Goal: Information Seeking & Learning: Learn about a topic

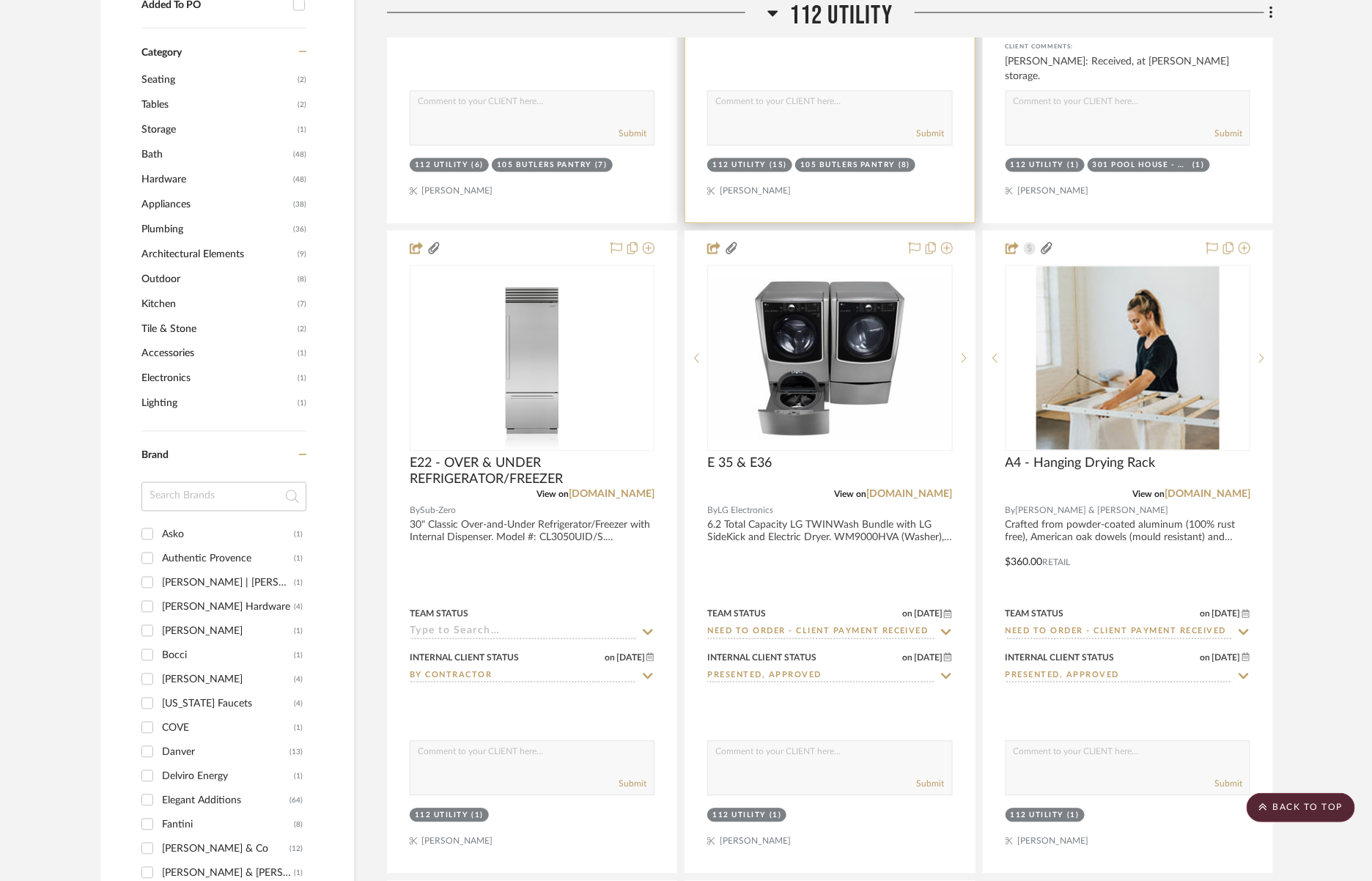
scroll to position [1391, 0]
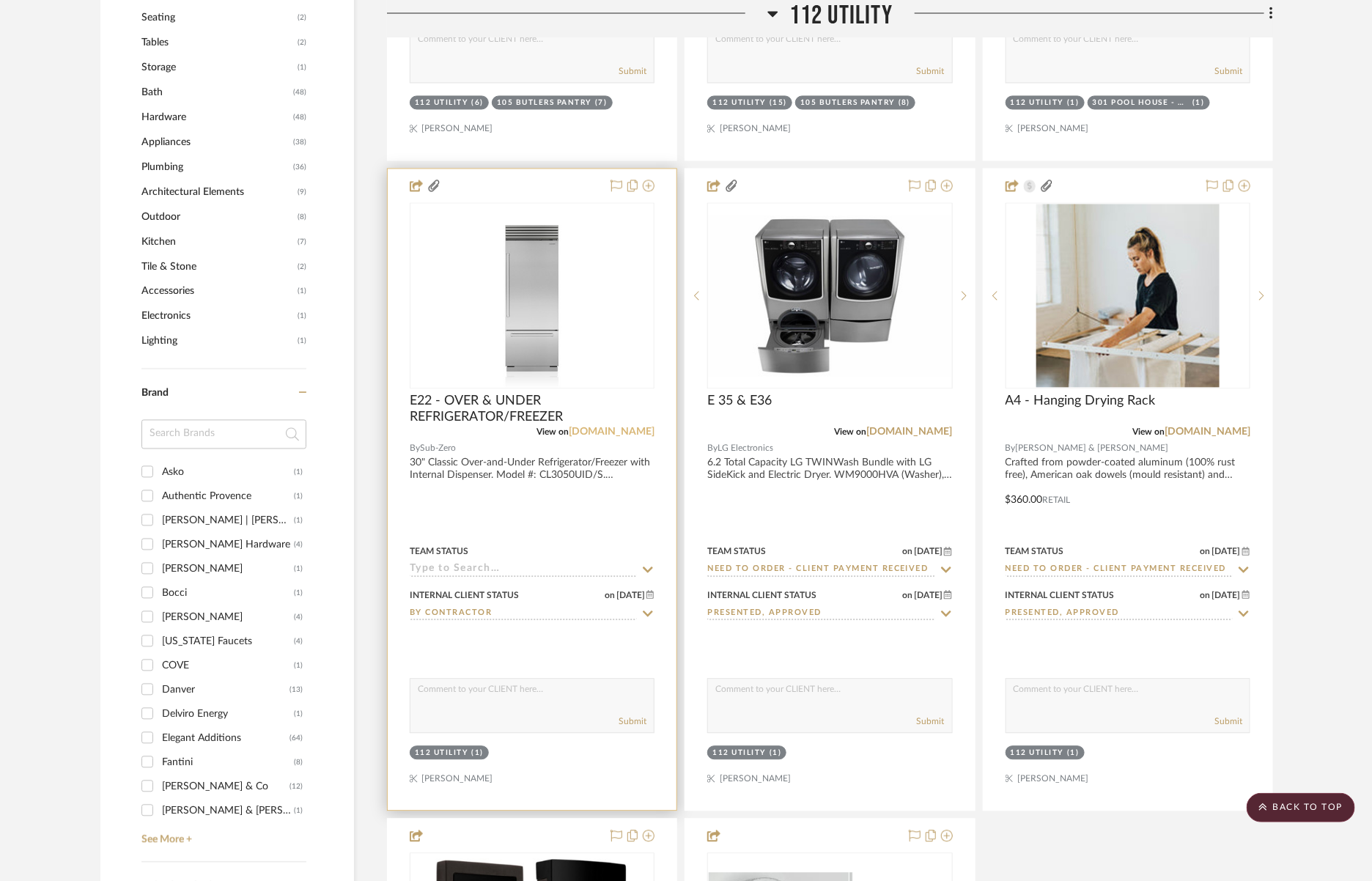
click at [632, 434] on link "[DOMAIN_NAME]" at bounding box center [612, 432] width 86 height 10
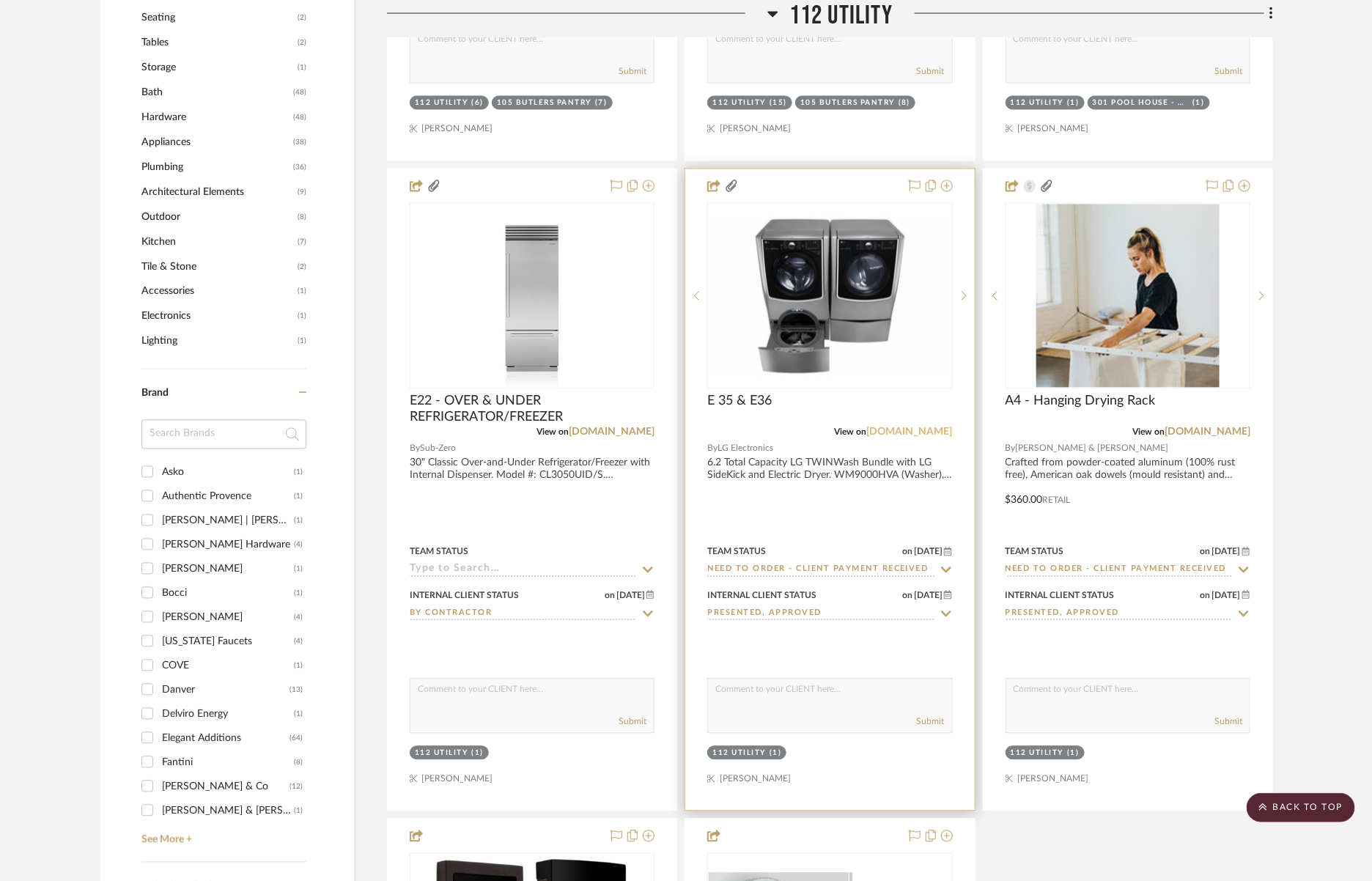
click at [933, 429] on link "[DOMAIN_NAME]" at bounding box center [910, 432] width 86 height 10
click at [932, 427] on link "[DOMAIN_NAME]" at bounding box center [910, 432] width 86 height 10
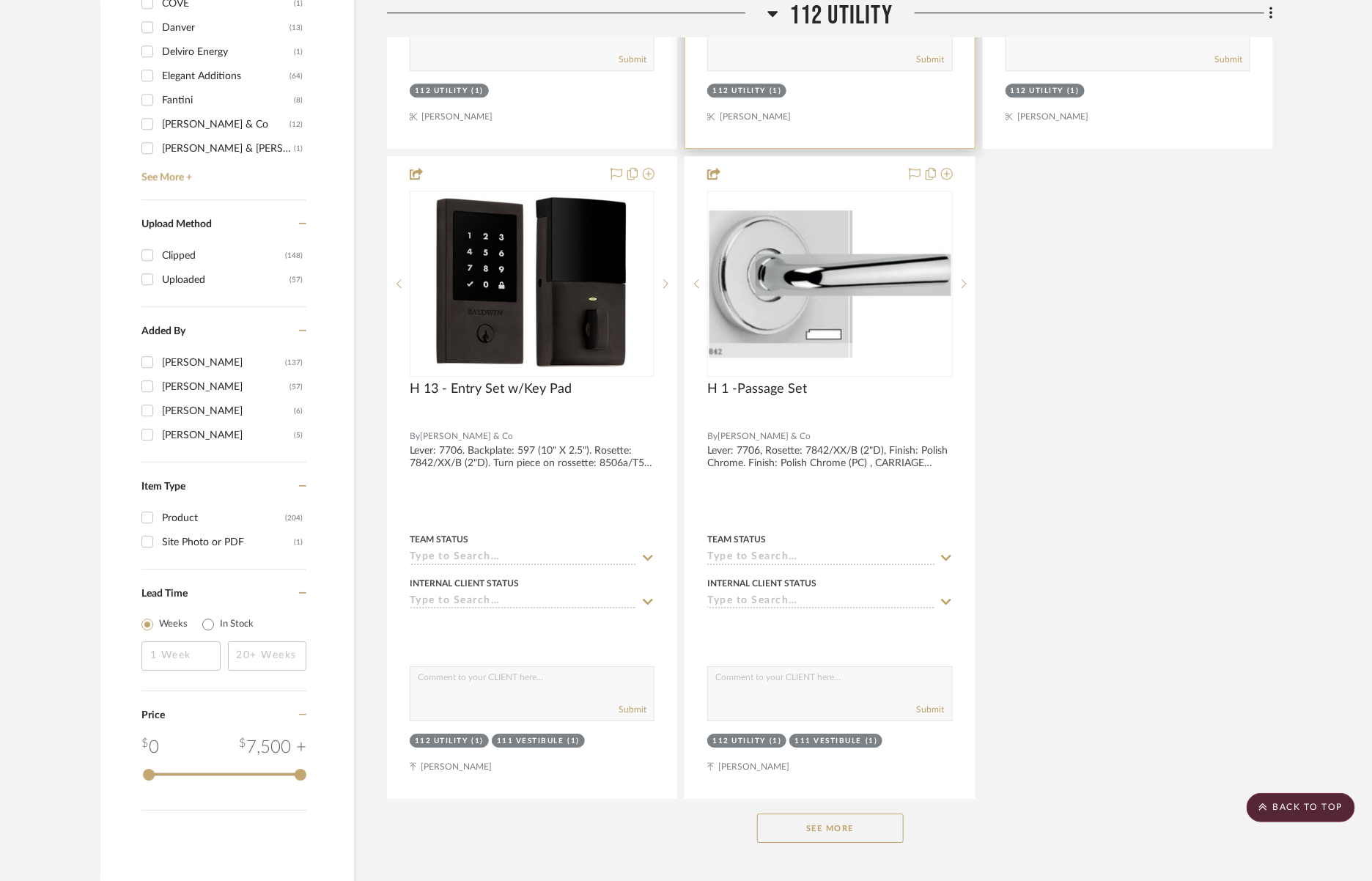
scroll to position [2334, 0]
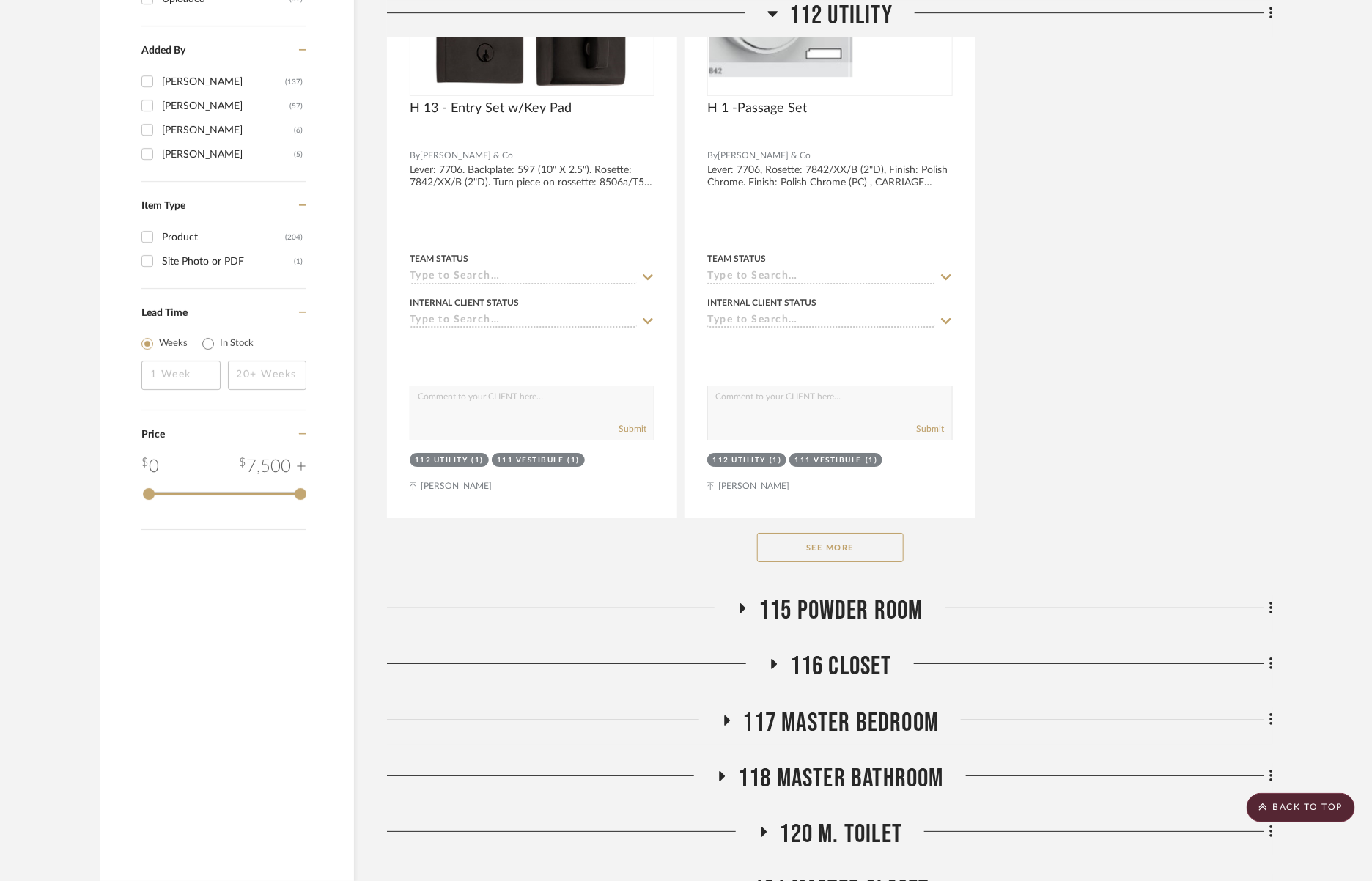
click at [883, 544] on button "See More" at bounding box center [830, 548] width 147 height 29
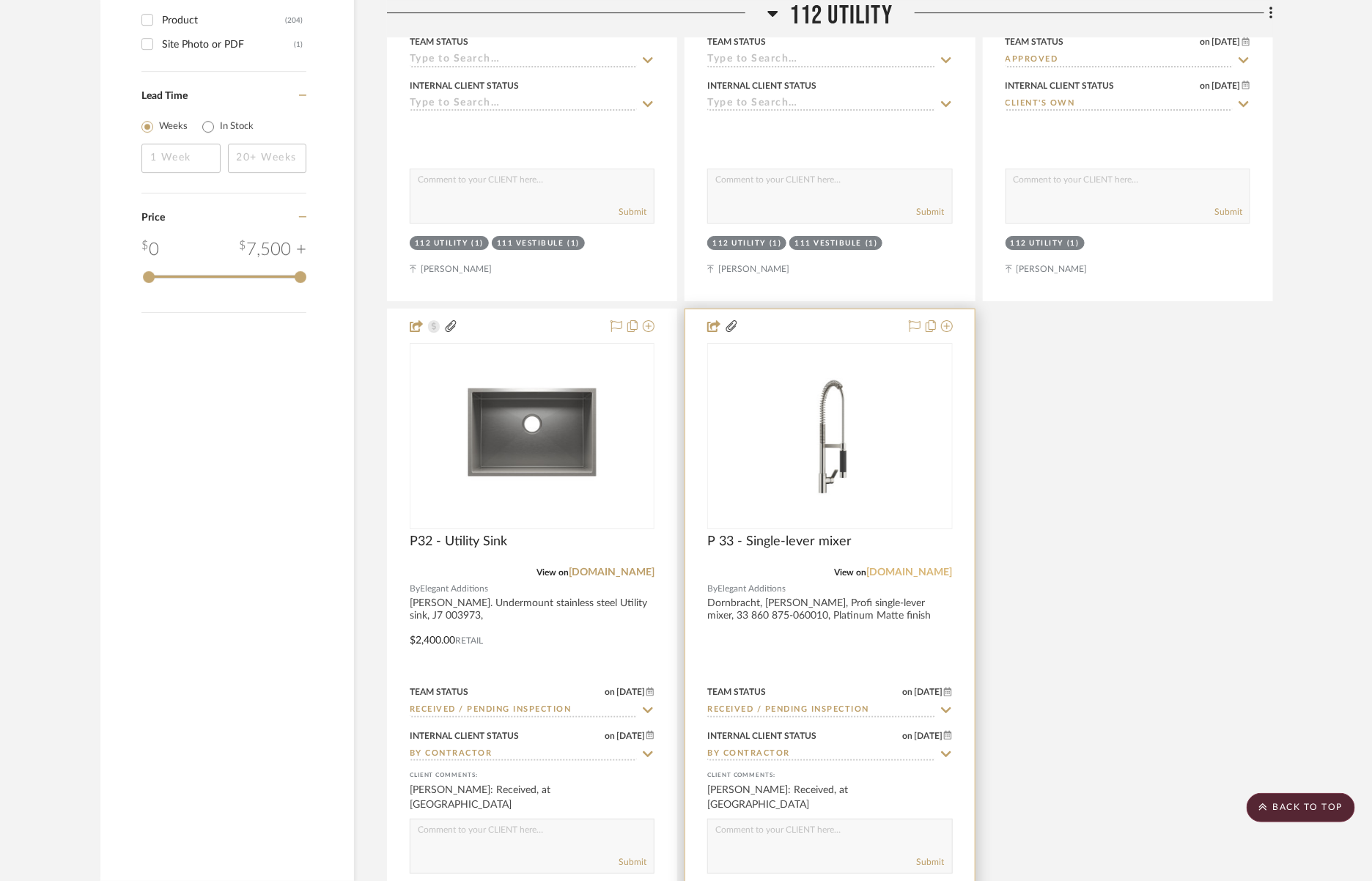
scroll to position [2568, 0]
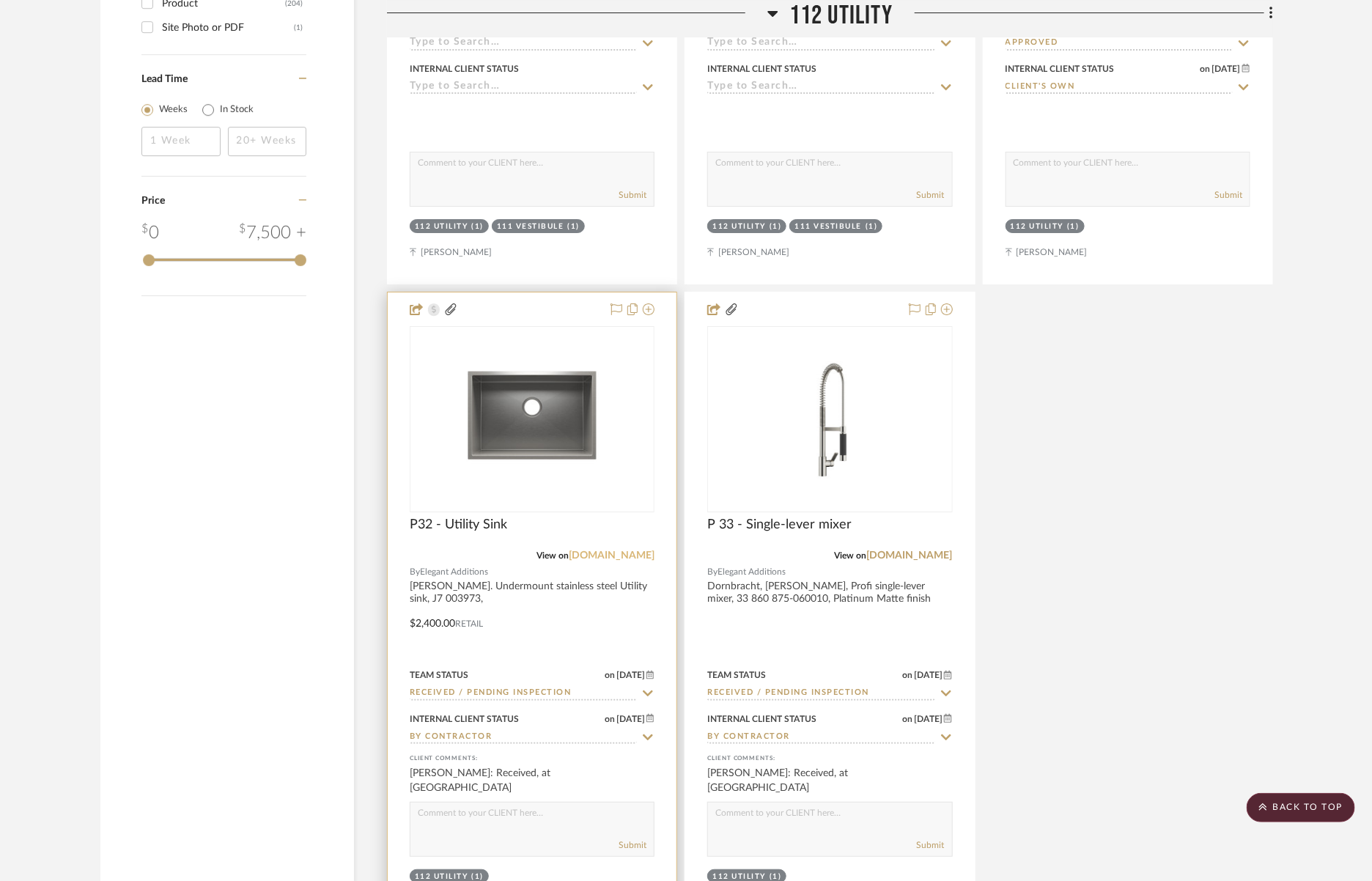
click at [640, 552] on link "[DOMAIN_NAME]" at bounding box center [612, 556] width 86 height 10
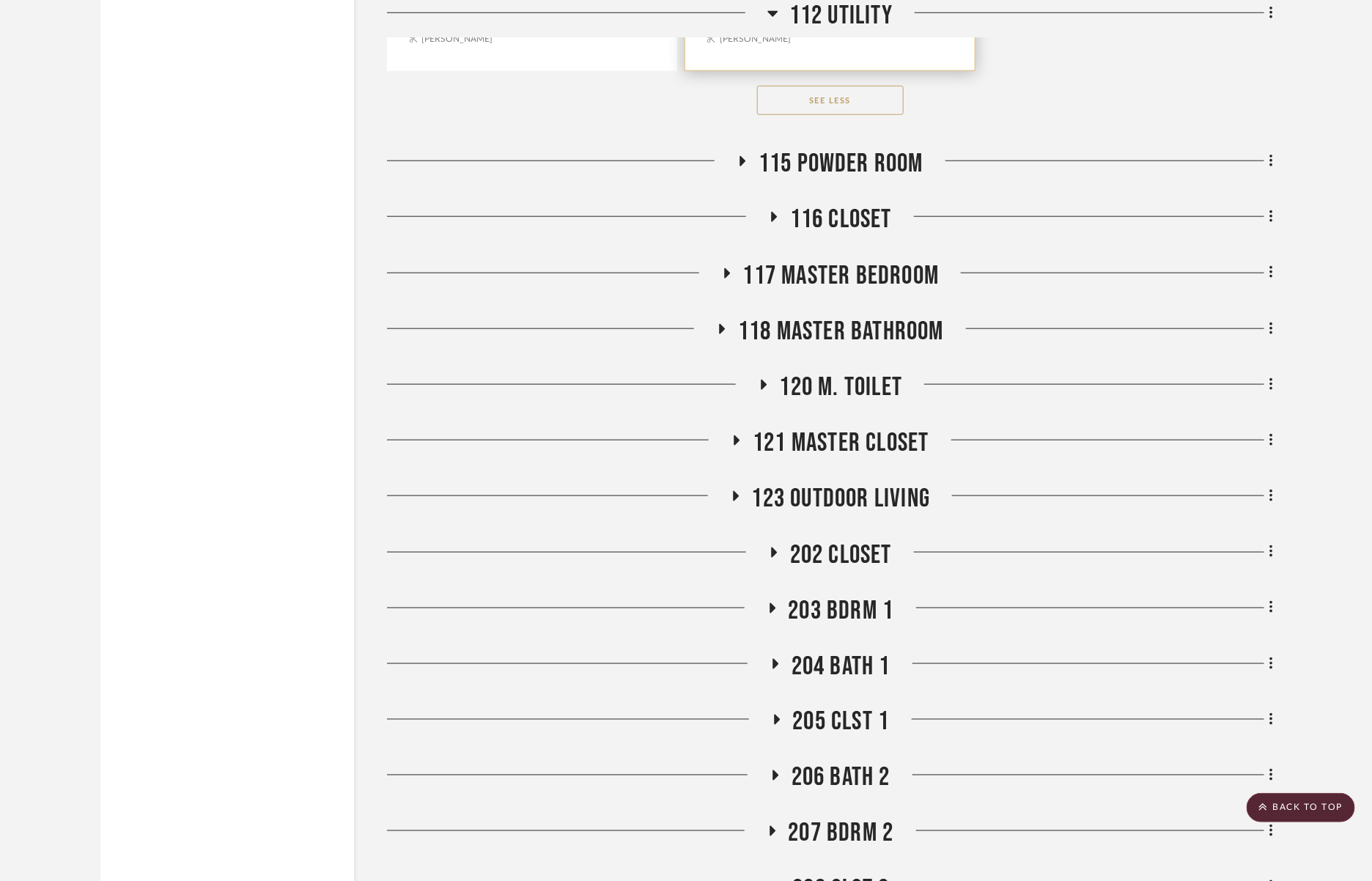
scroll to position [3435, 0]
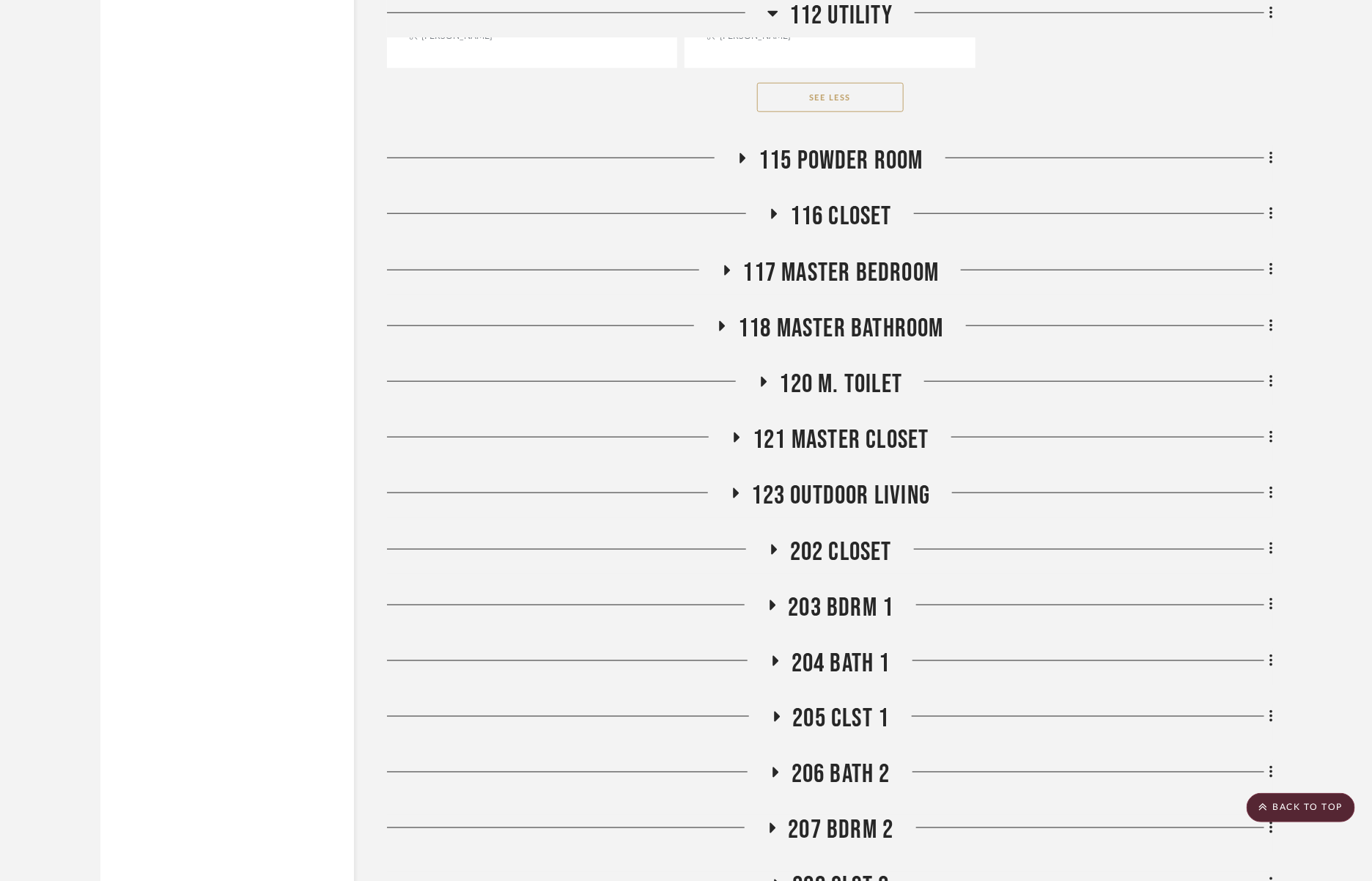
click at [881, 484] on span "123 Outdoor Living" at bounding box center [841, 496] width 179 height 32
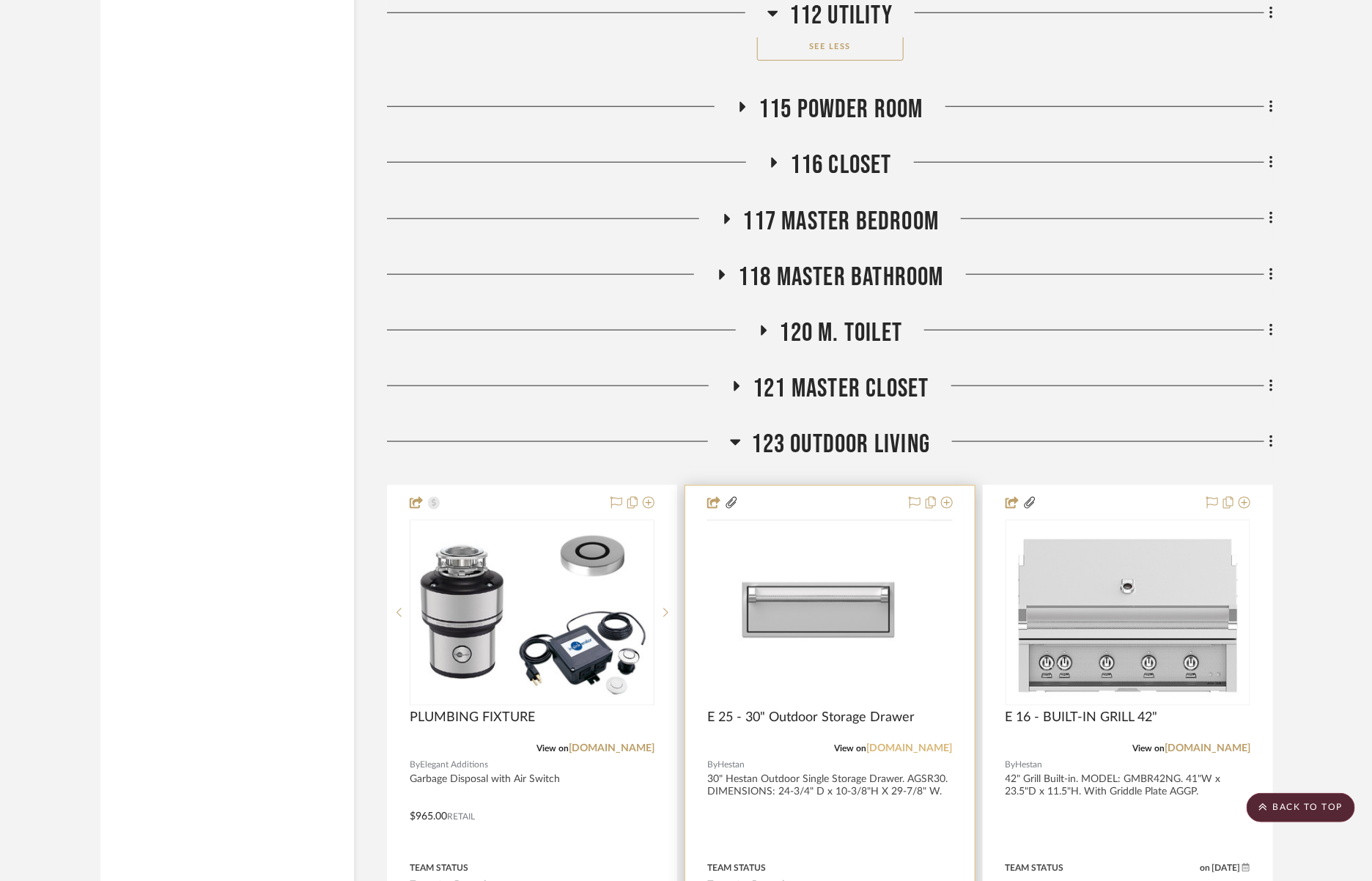
scroll to position [3737, 0]
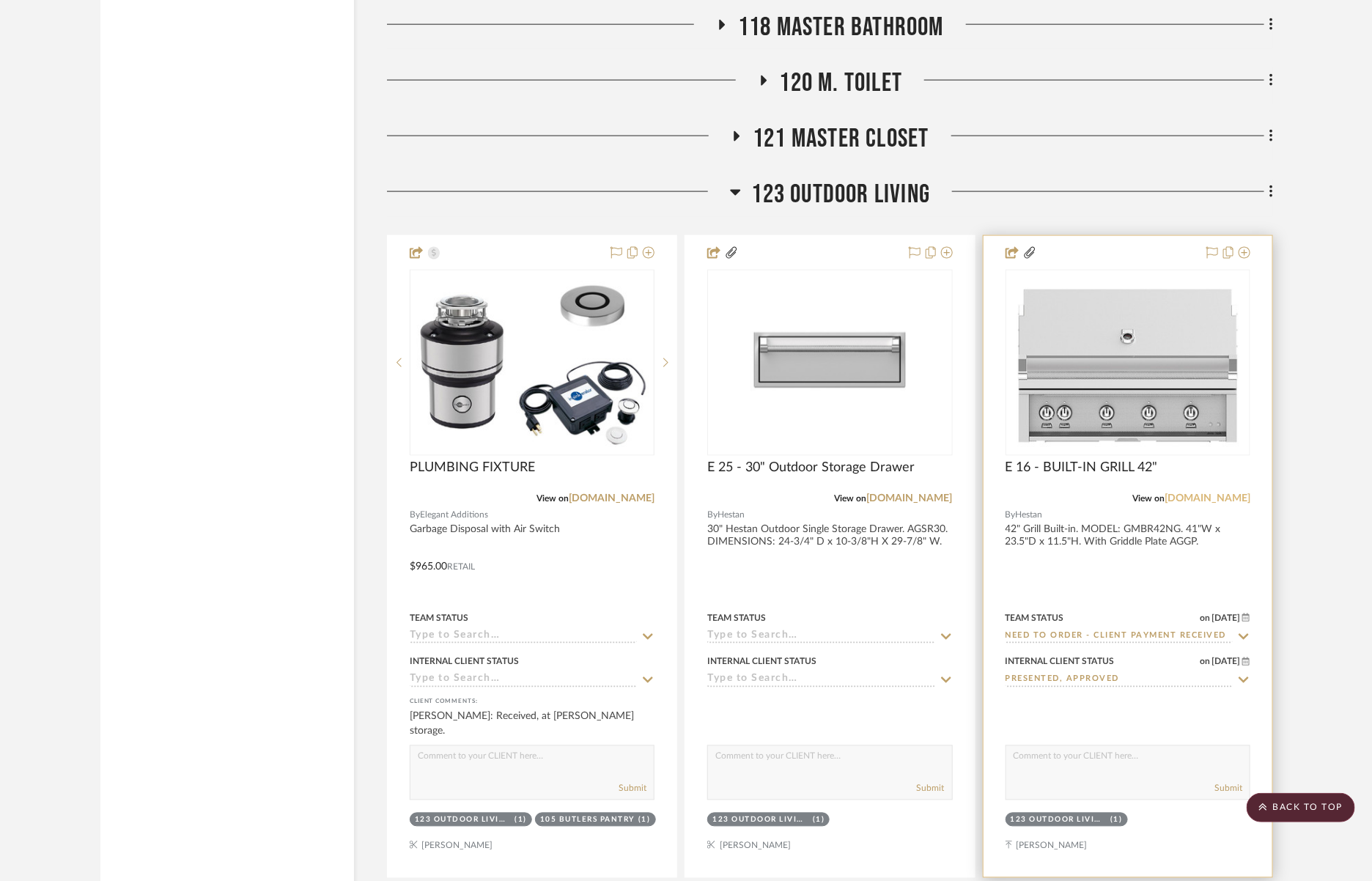
click at [1229, 494] on link "[DOMAIN_NAME]" at bounding box center [1208, 499] width 86 height 10
click at [1193, 494] on link "[DOMAIN_NAME]" at bounding box center [1208, 499] width 86 height 10
click at [1136, 523] on div at bounding box center [1128, 556] width 289 height 641
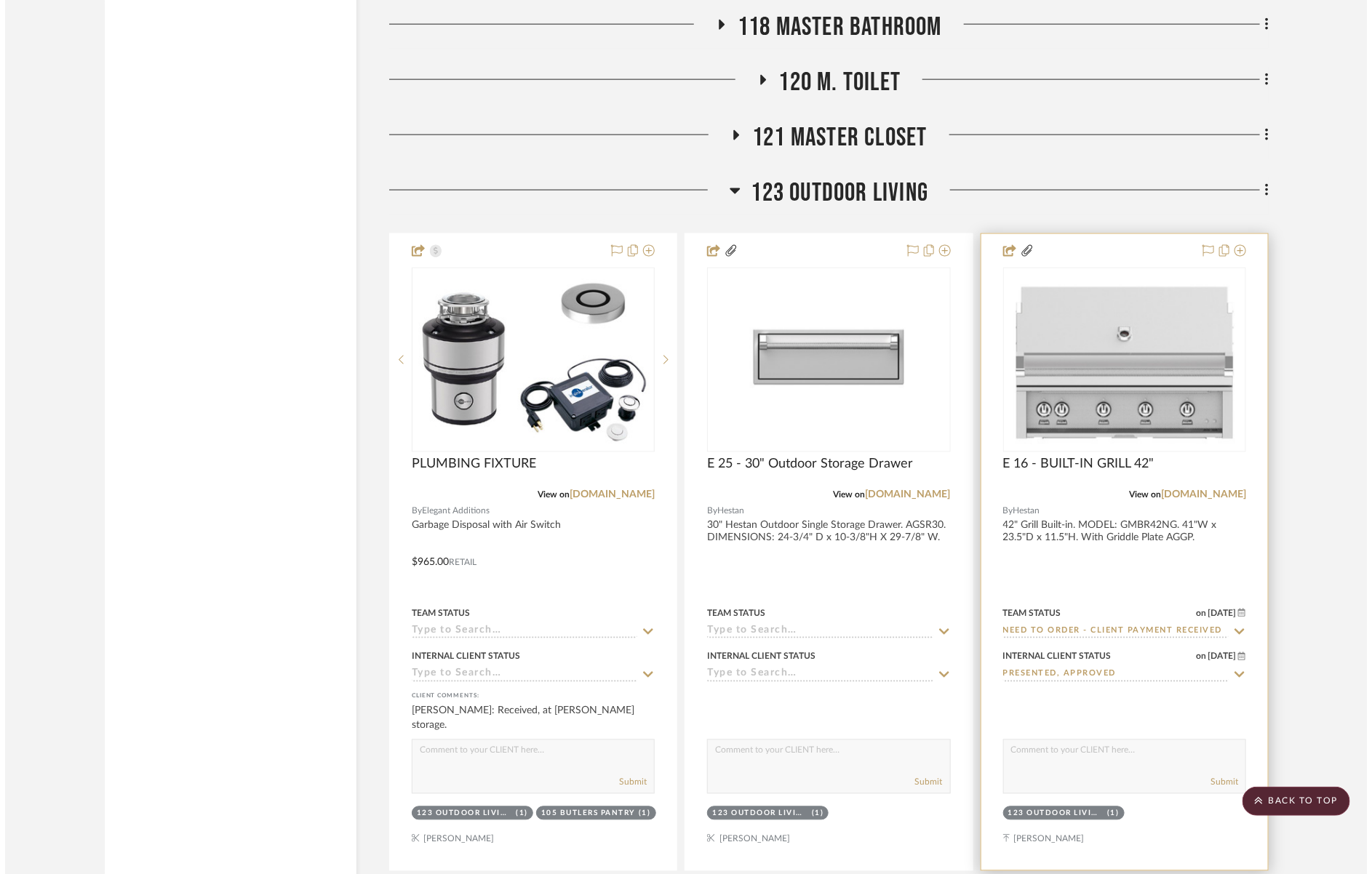
scroll to position [0, 0]
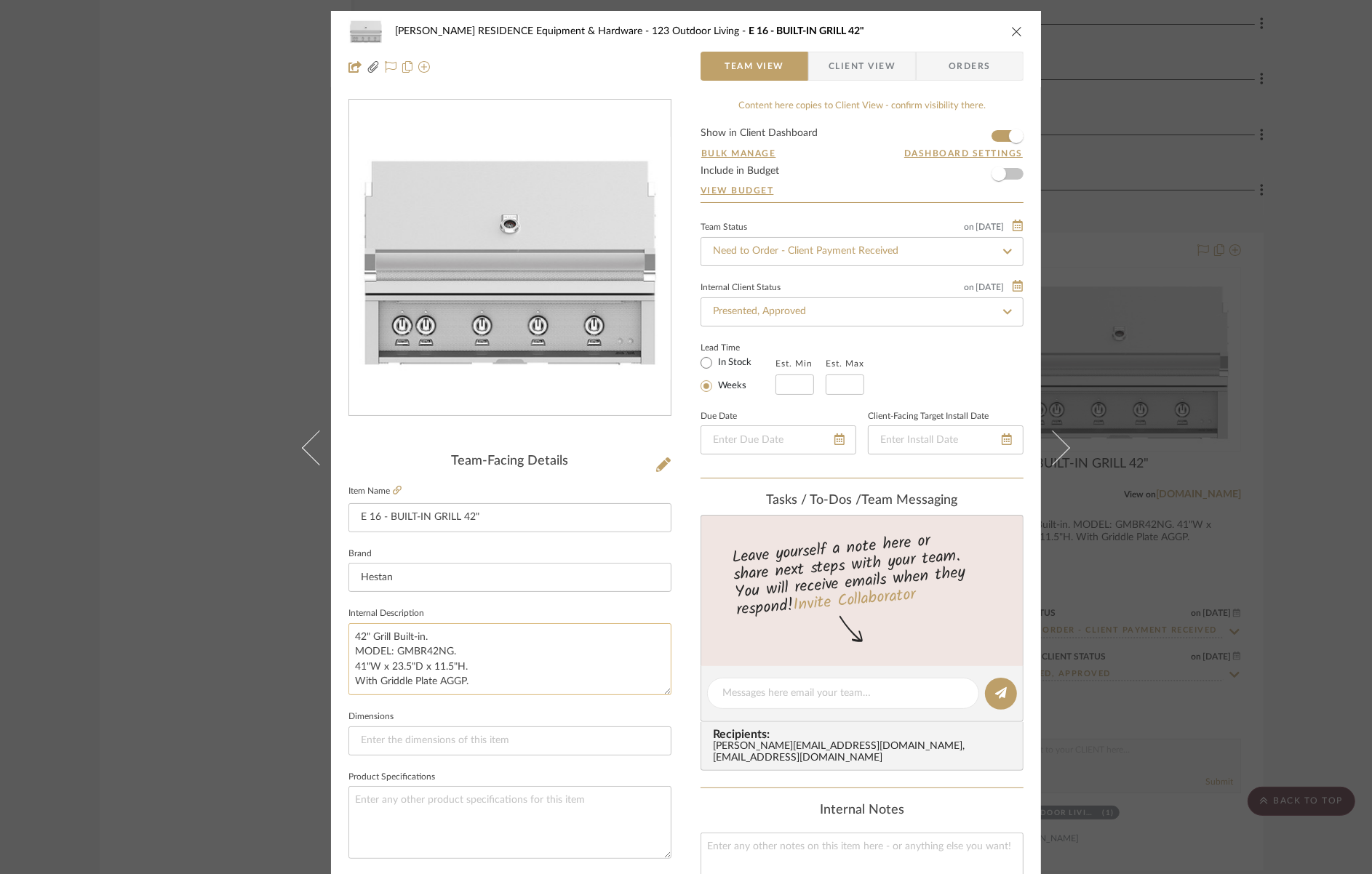
drag, startPoint x: 447, startPoint y: 654, endPoint x: 392, endPoint y: 654, distance: 55.0
click at [392, 654] on textarea "42" Grill Built-in. MODEL: GMBR42NG. 41"W x 23.5"D x 11.5"H. With Griddle Plate…" at bounding box center [510, 659] width 323 height 72
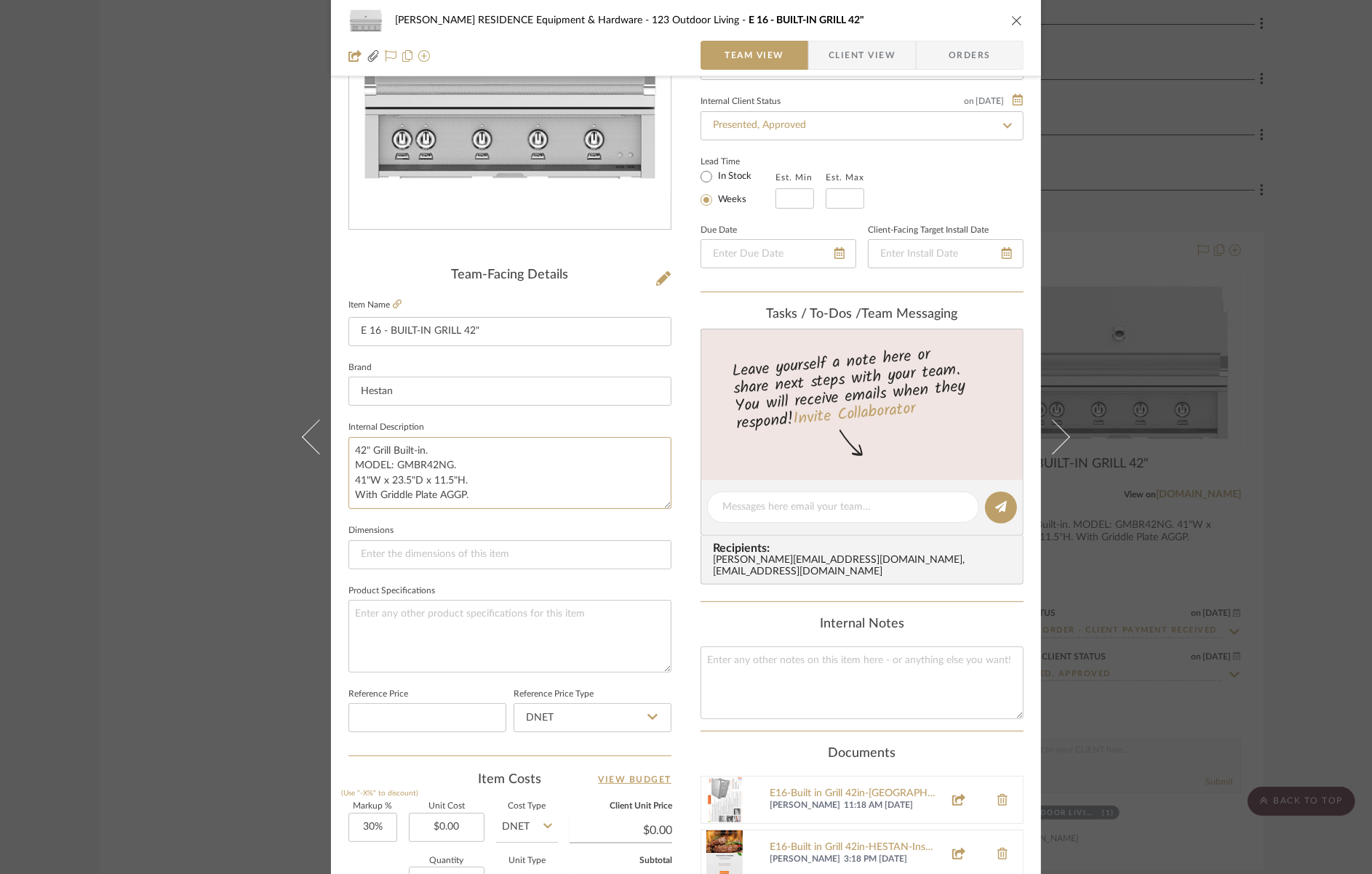
scroll to position [187, 0]
click at [885, 787] on div "E16-Built in Grill 42in-[GEOGRAPHIC_DATA]pdf" at bounding box center [852, 793] width 166 height 12
click at [834, 841] on div "E16-Built in Grill 42in-HESTAN-Install.pdf" at bounding box center [852, 846] width 166 height 12
click at [410, 468] on textarea "42" Grill Built-in. MODEL: GMBR42NG. 41"W x 23.5"D x 11.5"H. With Griddle Plate…" at bounding box center [510, 471] width 323 height 72
drag, startPoint x: 419, startPoint y: 460, endPoint x: 392, endPoint y: 463, distance: 27.2
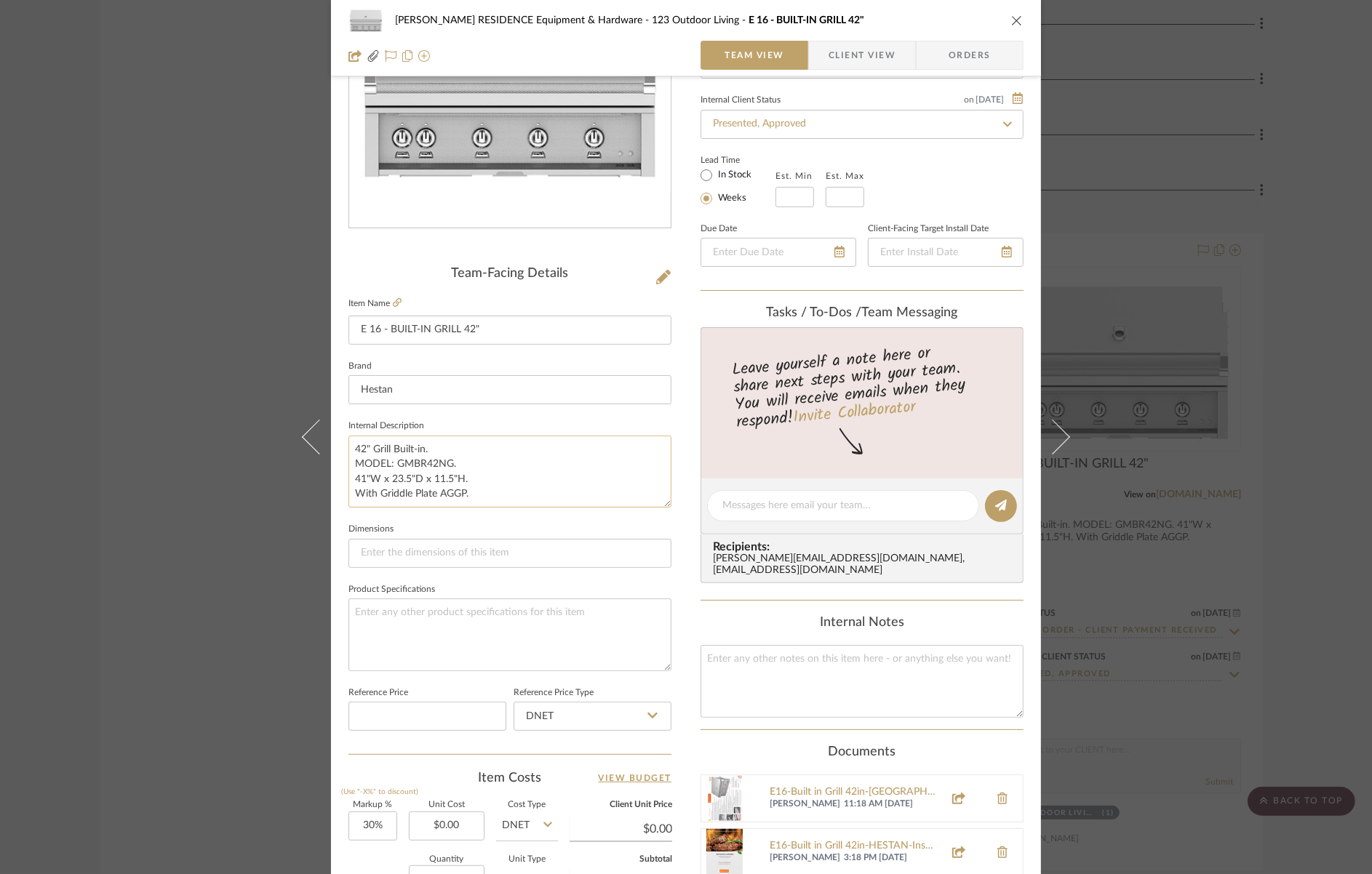
click at [392, 461] on textarea "42" Grill Built-in. MODEL: GMBR42NG. 41"W x 23.5"D x 11.5"H. With Griddle Plate…" at bounding box center [510, 471] width 323 height 72
click at [1011, 20] on icon "close" at bounding box center [1017, 20] width 12 height 12
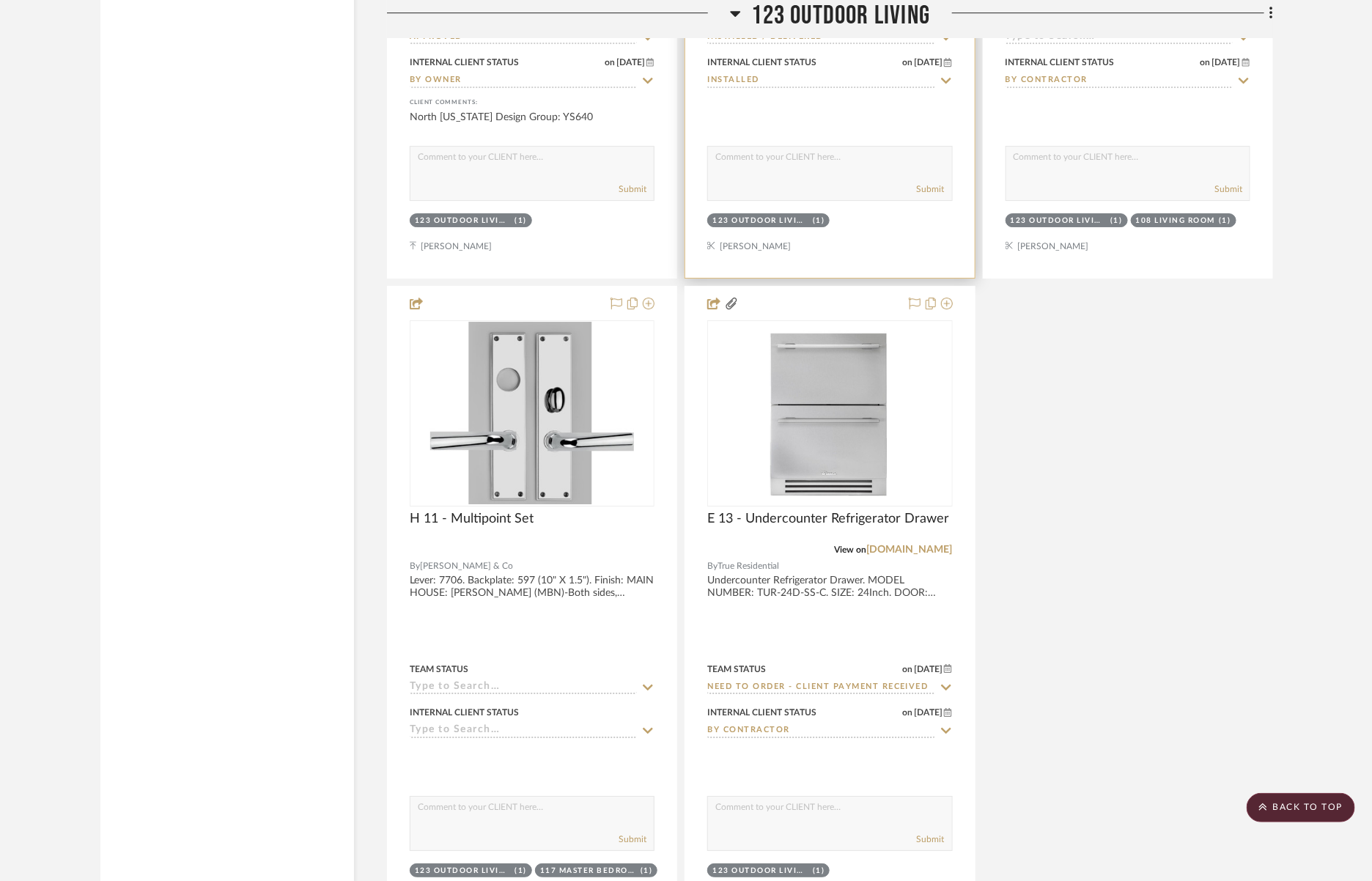
scroll to position [4989, 0]
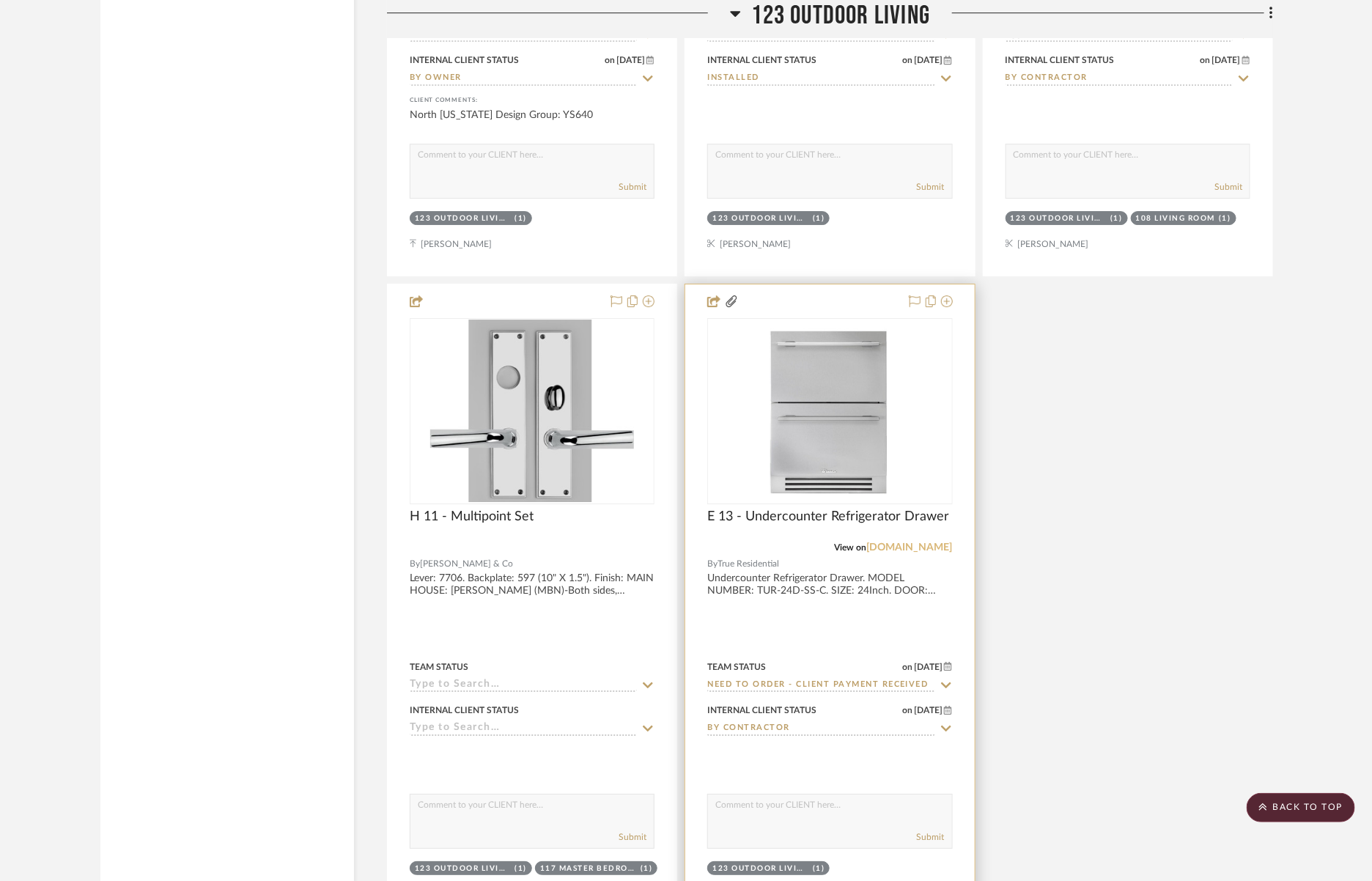
click at [932, 543] on link "[DOMAIN_NAME]" at bounding box center [910, 548] width 86 height 10
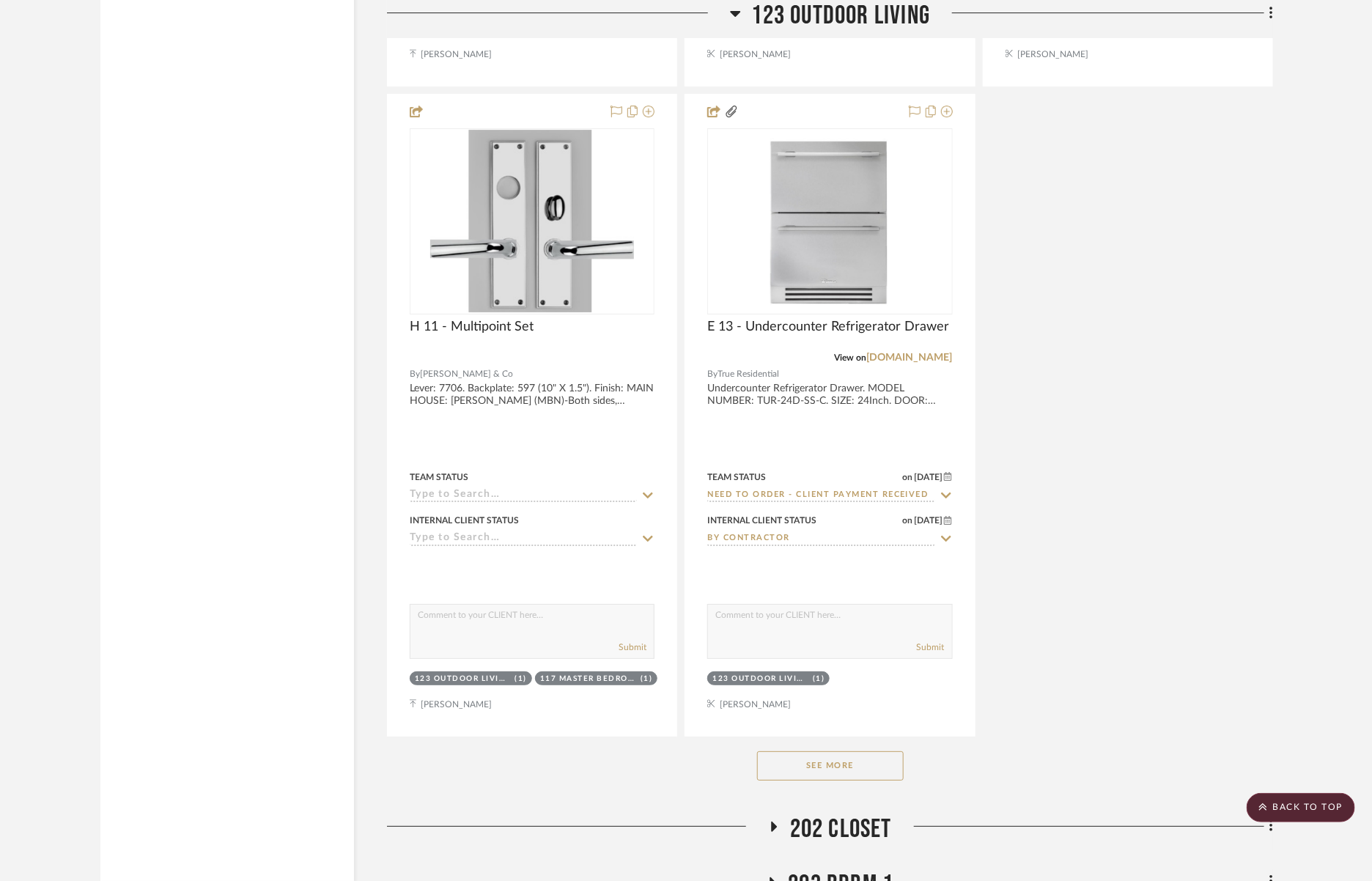
scroll to position [5444, 0]
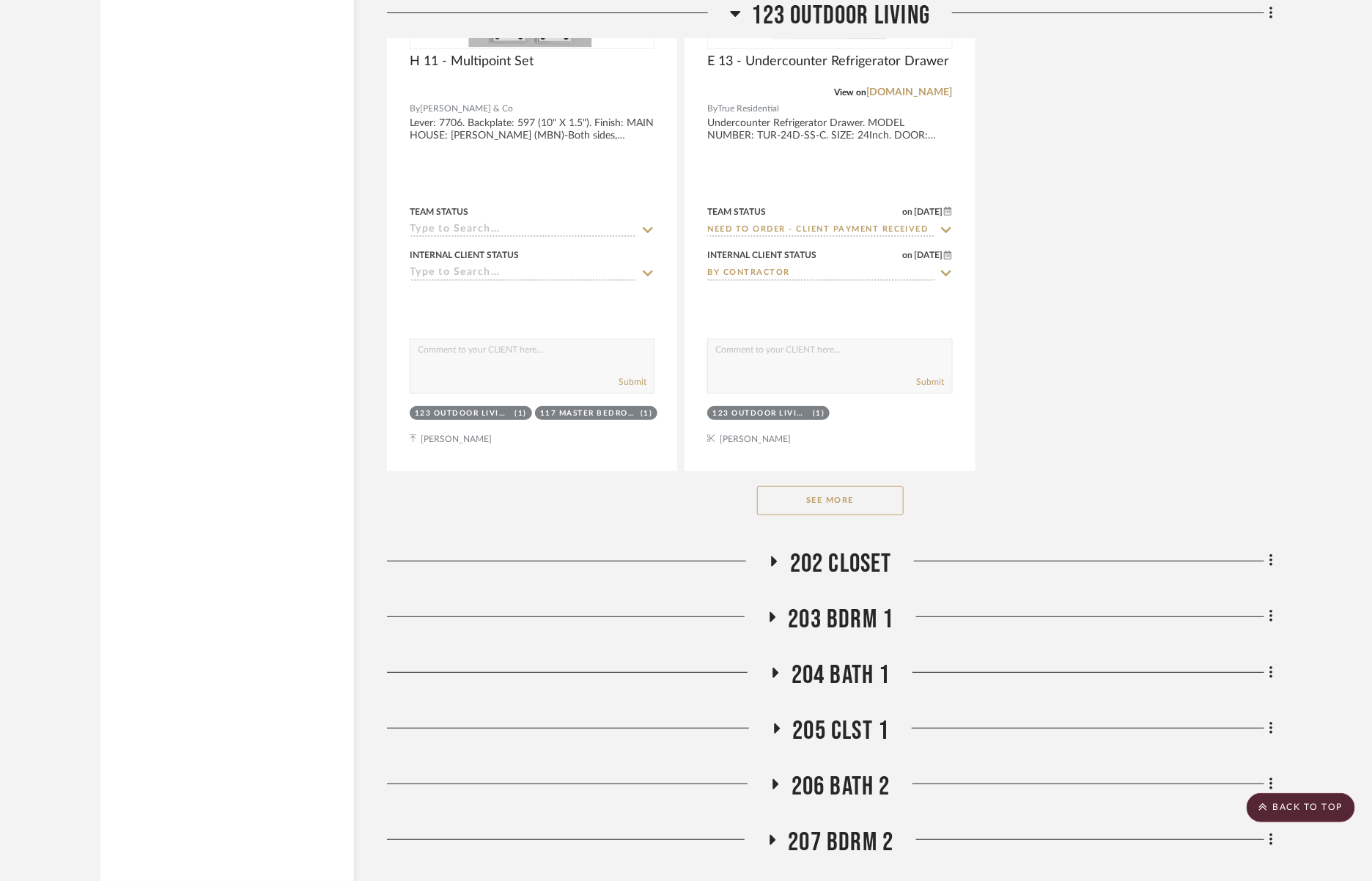
click at [847, 489] on button "See More" at bounding box center [830, 501] width 147 height 29
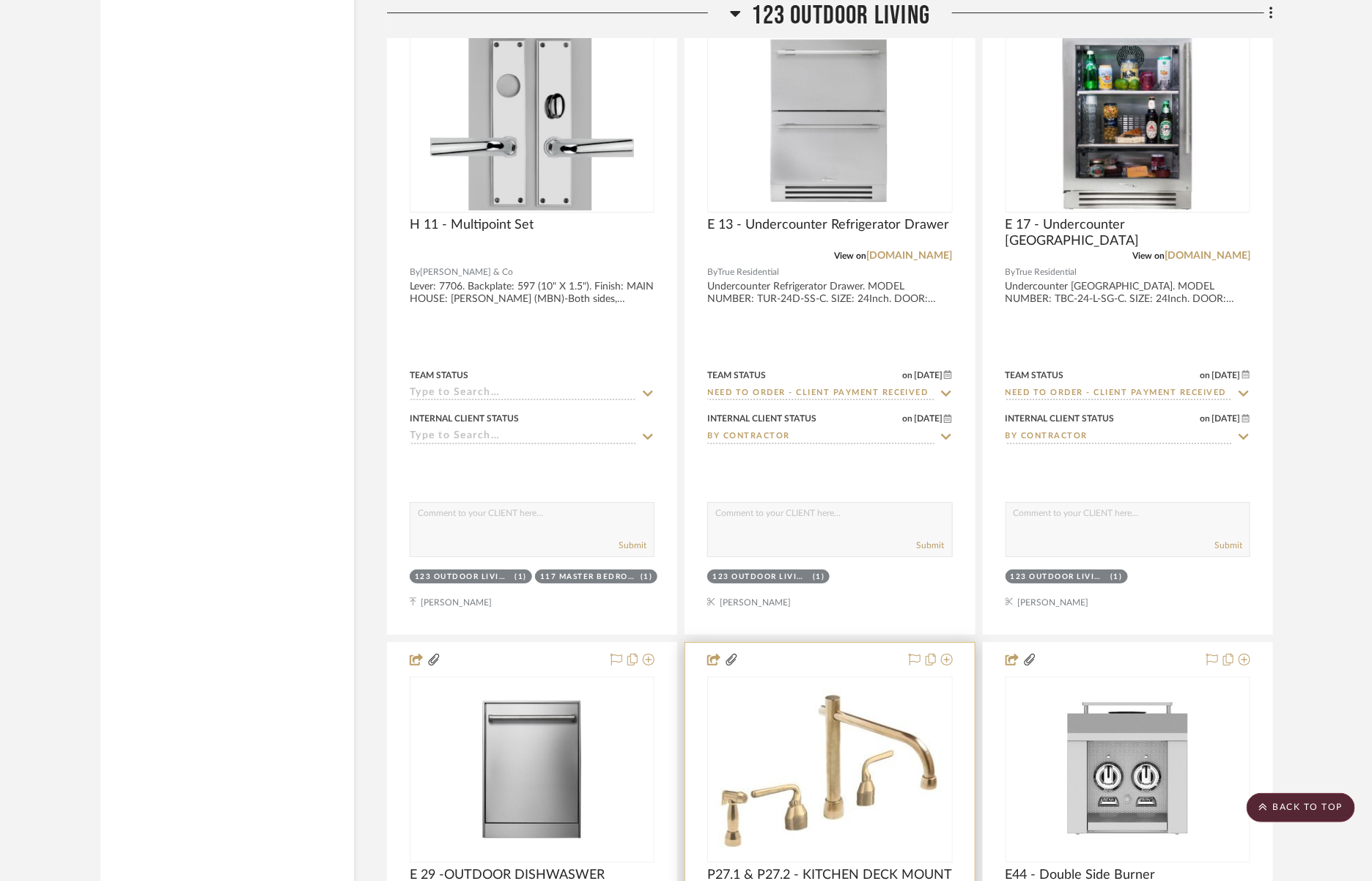
scroll to position [5277, 0]
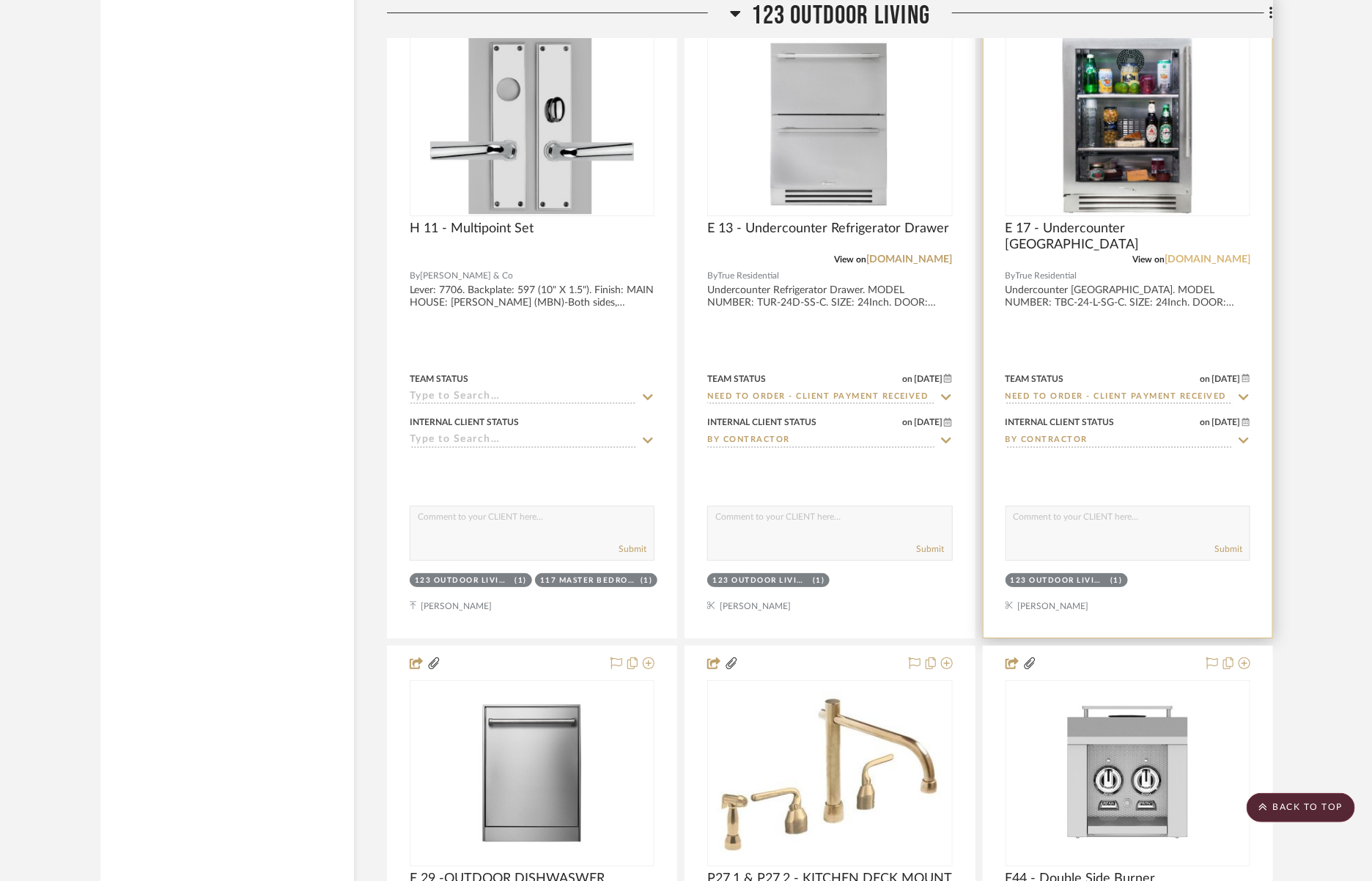
click at [1220, 255] on link "[DOMAIN_NAME]" at bounding box center [1208, 260] width 86 height 10
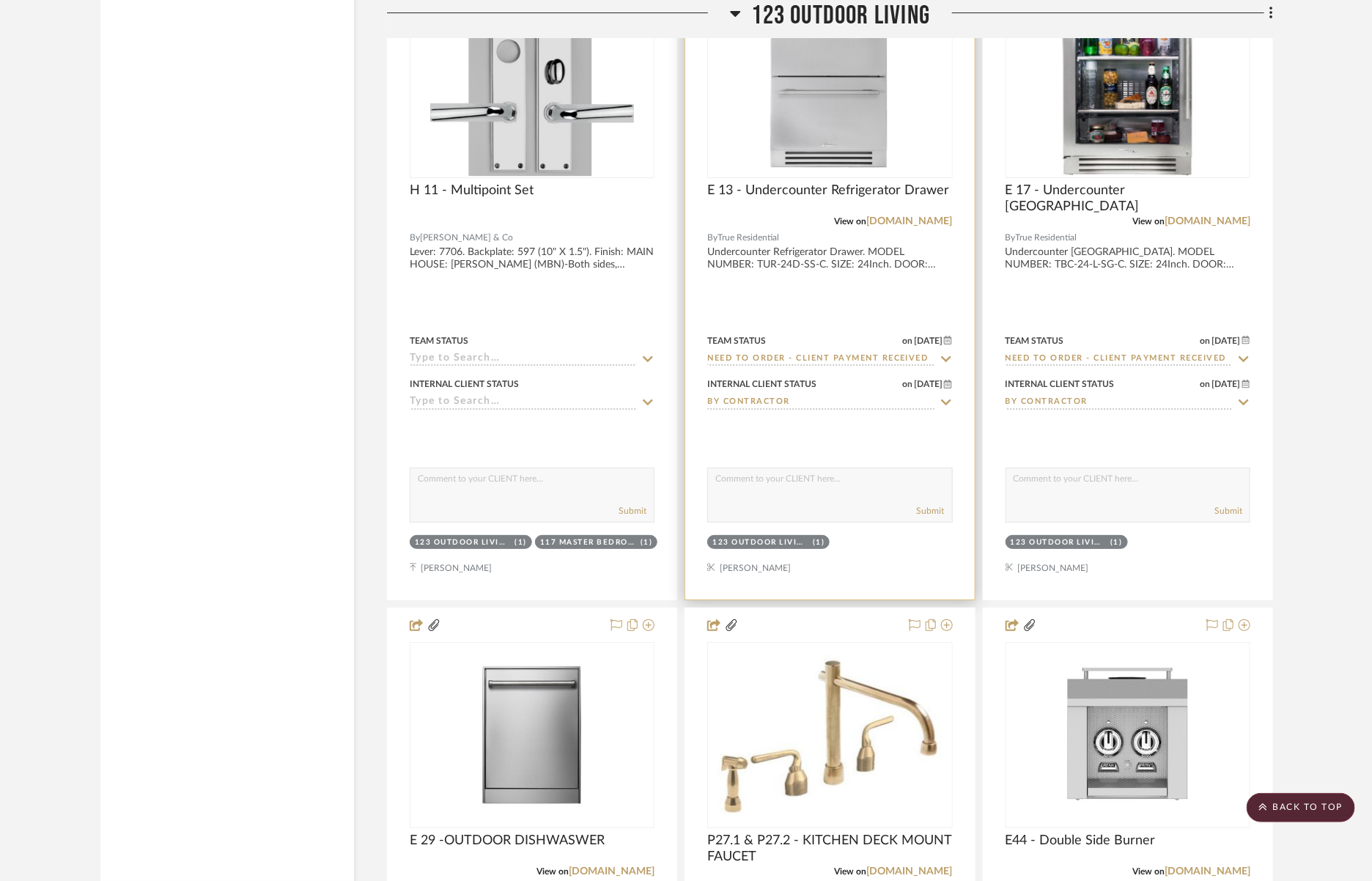
scroll to position [5613, 0]
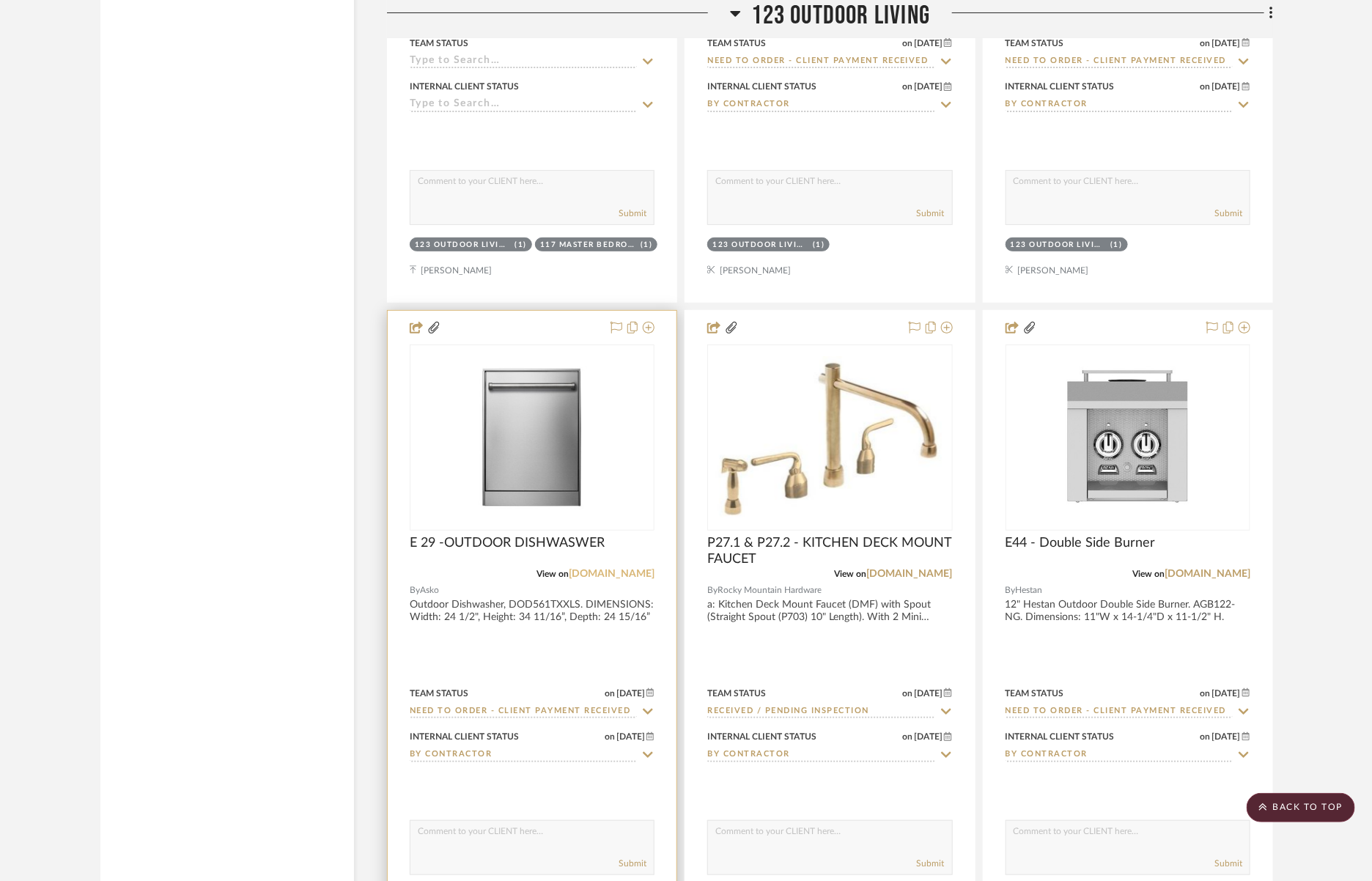
click at [617, 569] on link "[DOMAIN_NAME]" at bounding box center [612, 574] width 86 height 10
click at [617, 482] on img "0" at bounding box center [532, 437] width 183 height 183
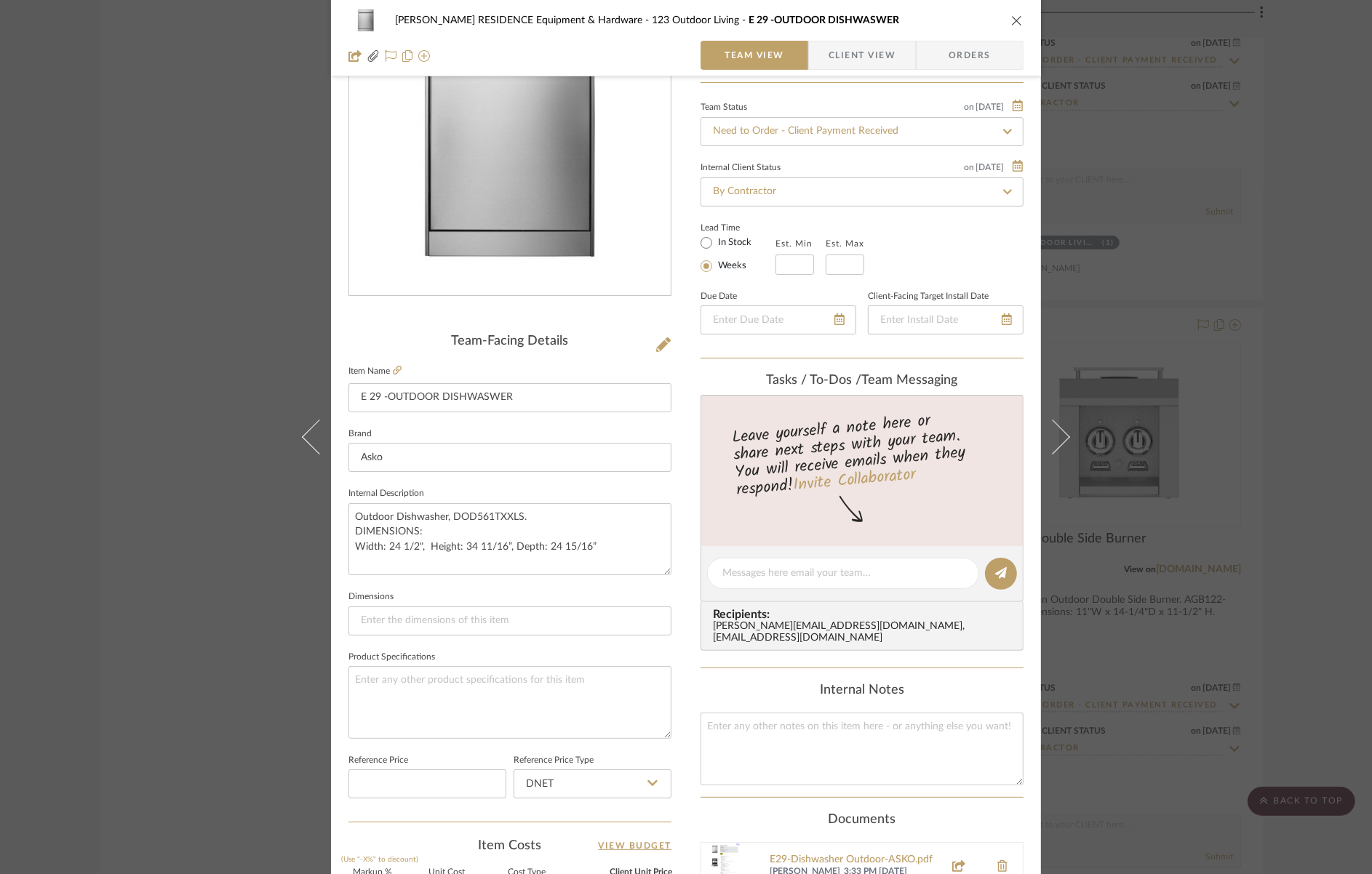
scroll to position [289, 0]
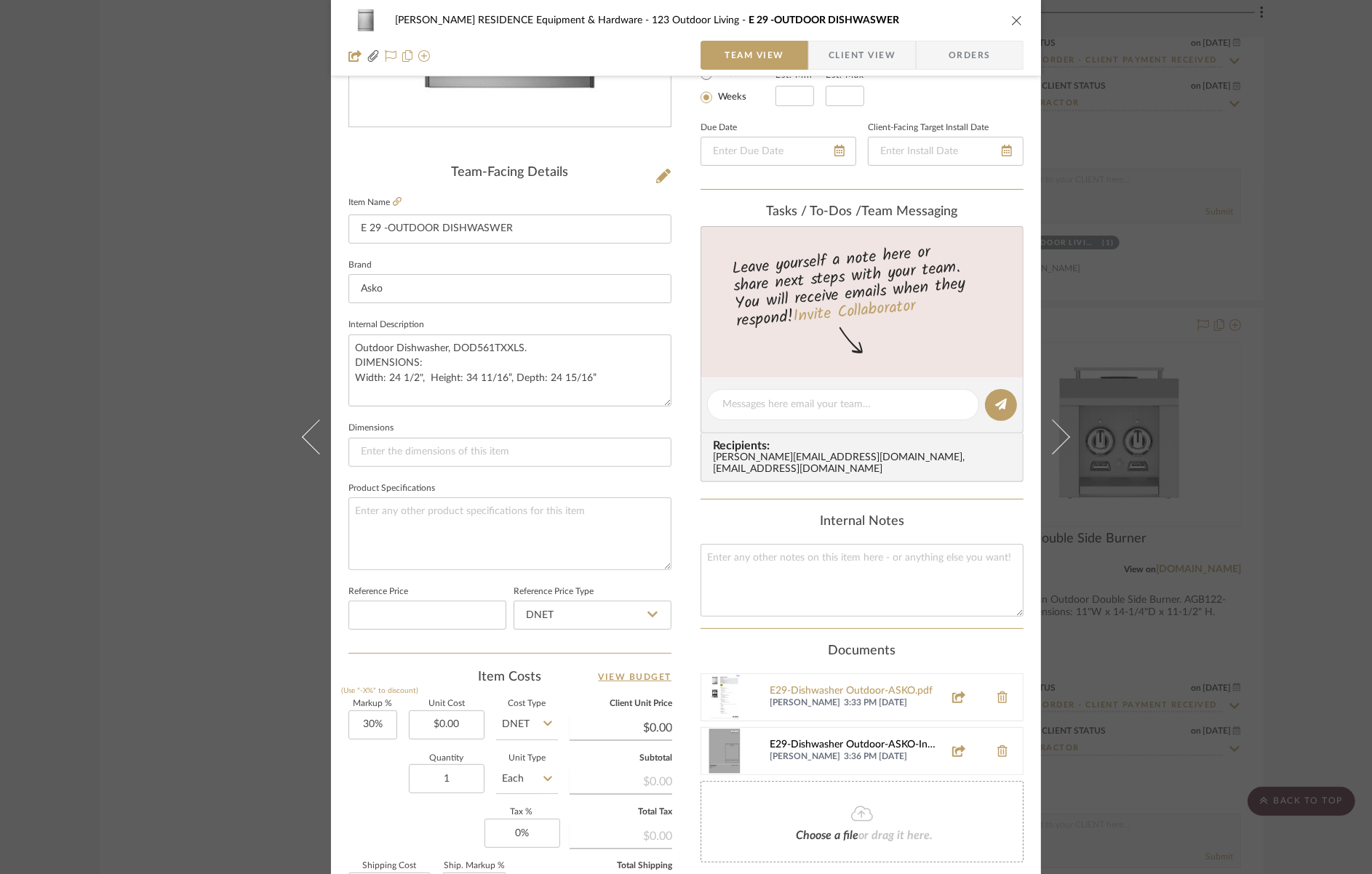
click at [825, 740] on div "E29-Dishwasher Outdoor-ASKO-Install.pdf" at bounding box center [852, 746] width 166 height 12
click at [1014, 24] on icon "close" at bounding box center [1017, 20] width 12 height 12
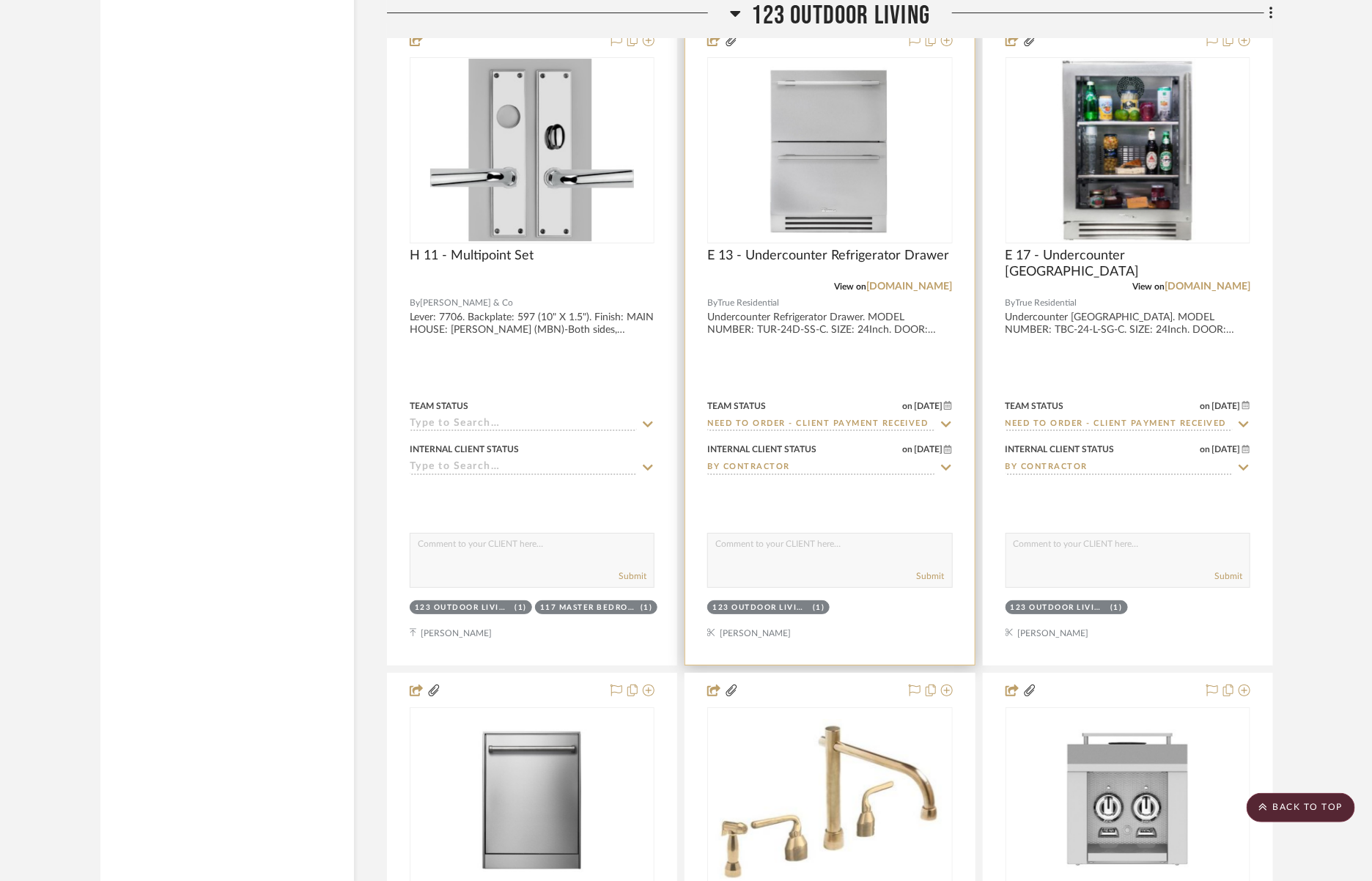
scroll to position [5683, 0]
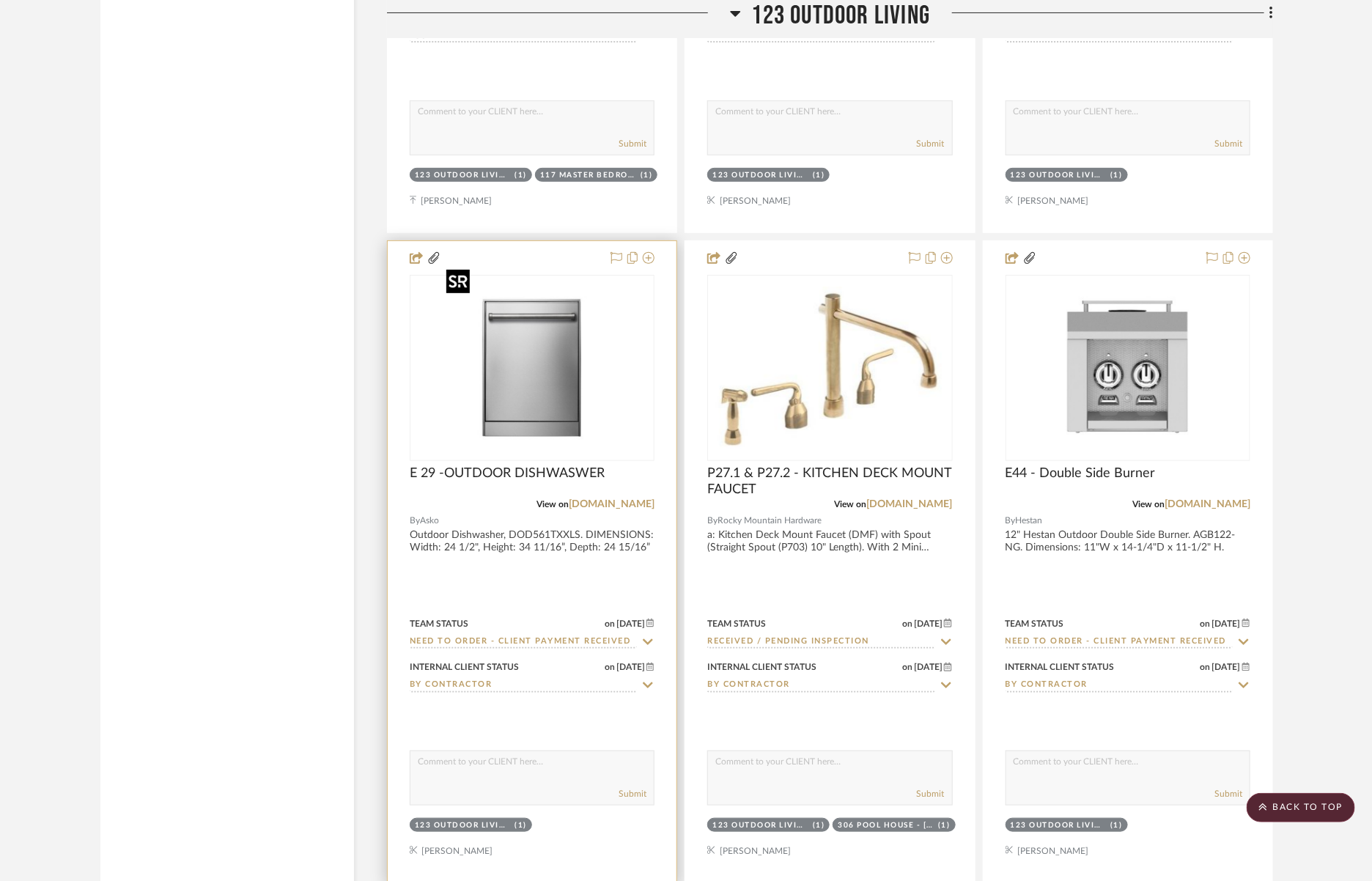
click at [508, 427] on img "0" at bounding box center [532, 367] width 183 height 183
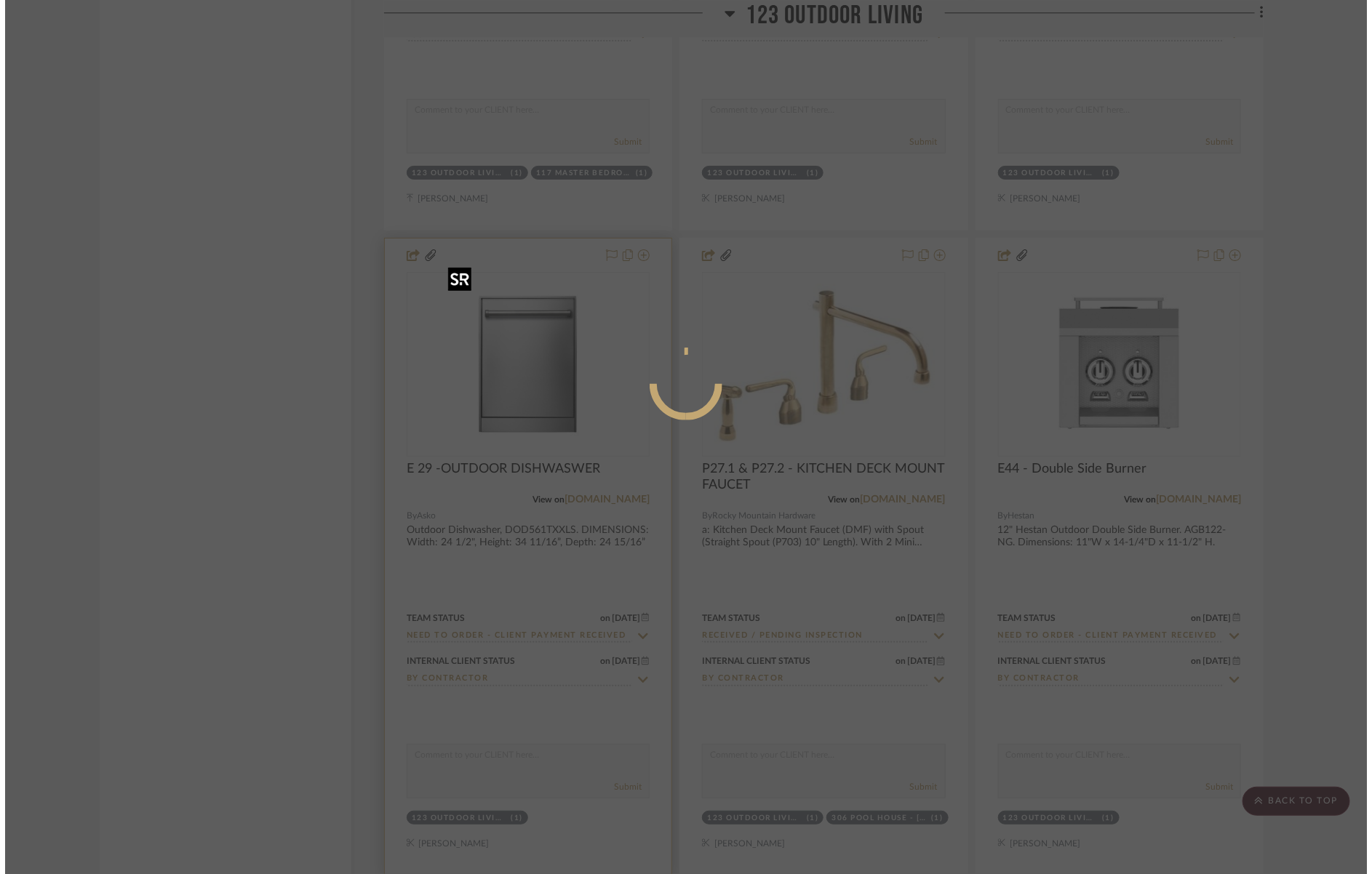
scroll to position [0, 0]
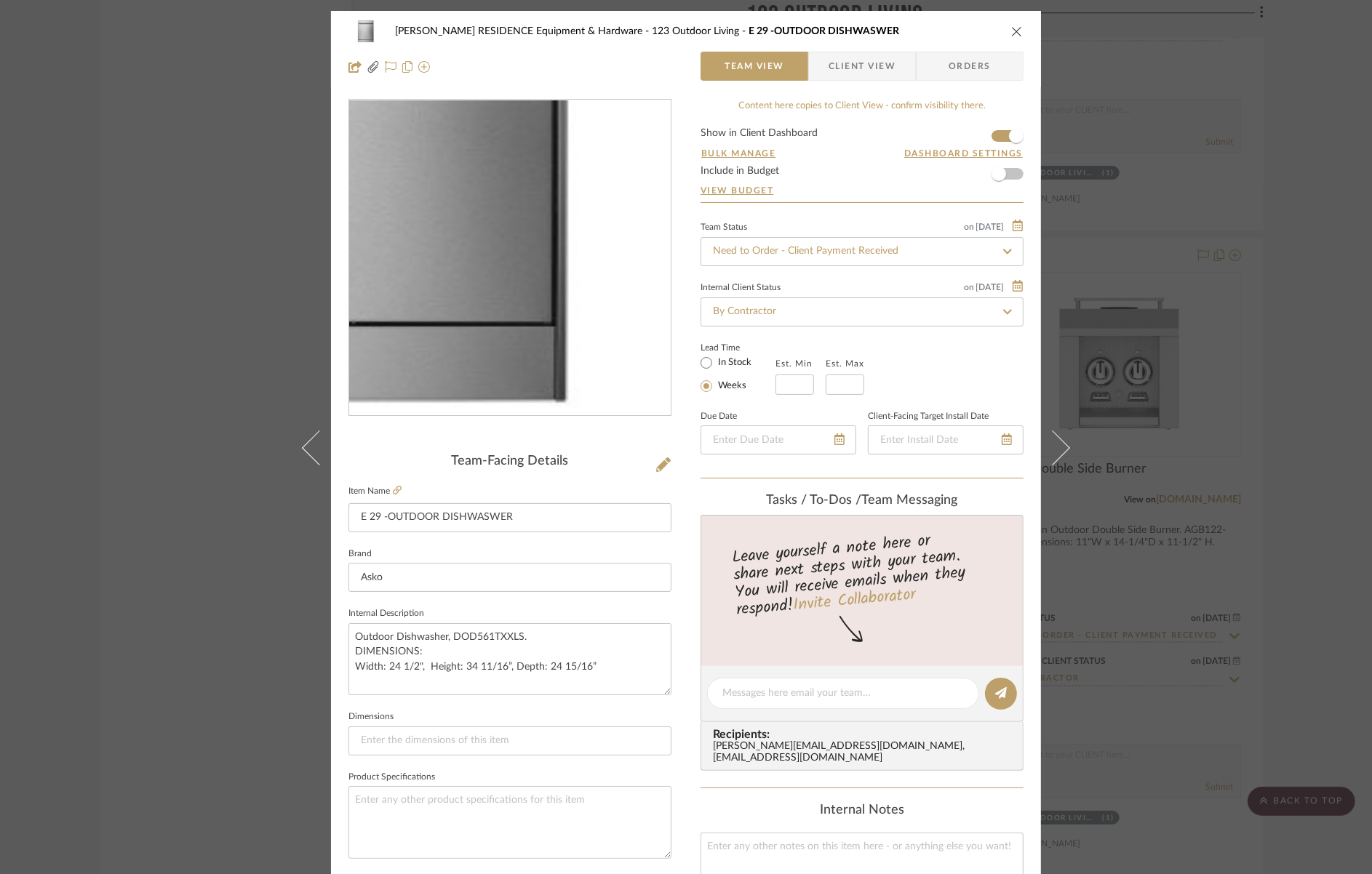
click at [570, 328] on img "0" at bounding box center [510, 257] width 316 height 316
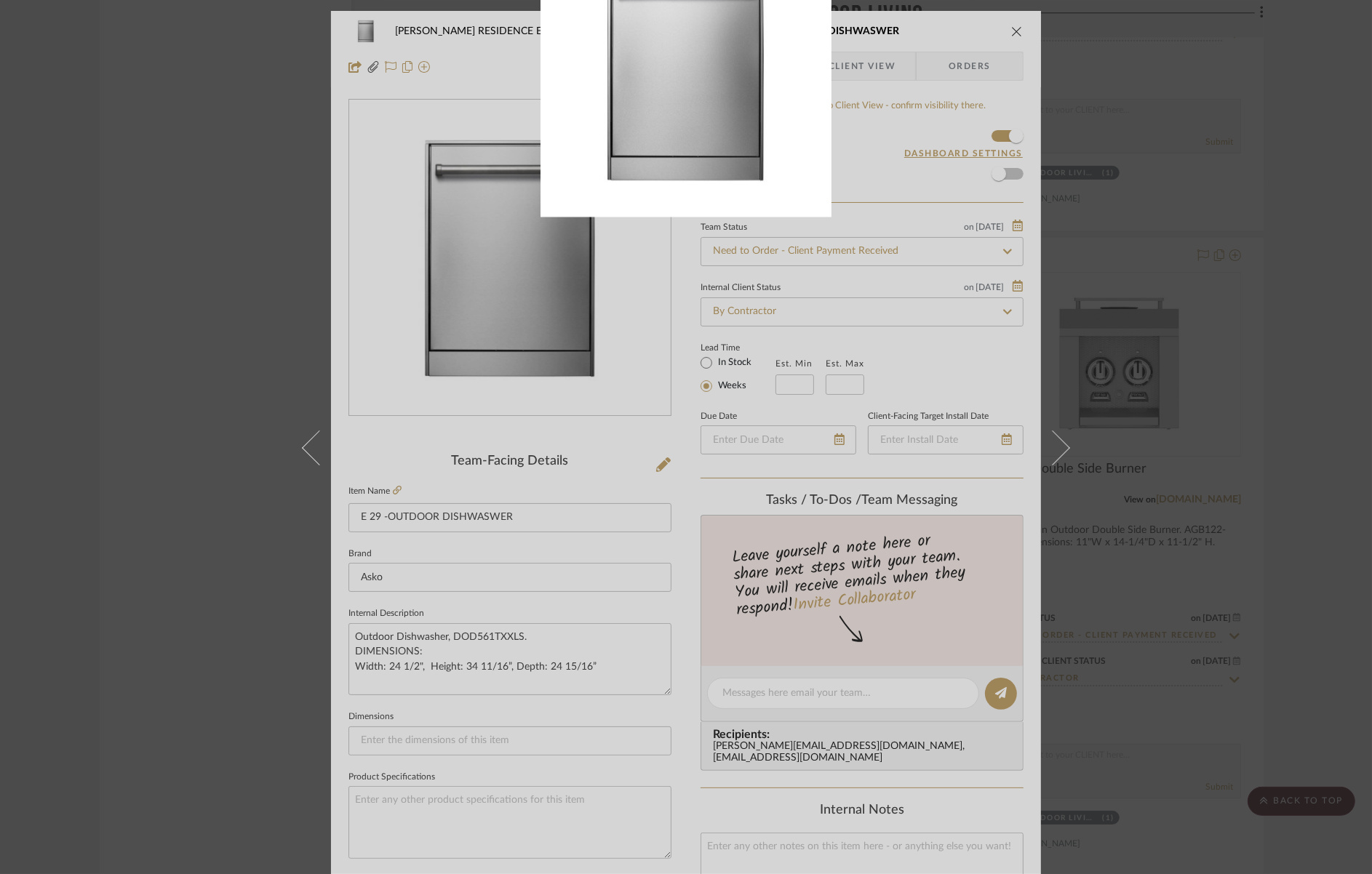
click at [431, 491] on div at bounding box center [686, 437] width 1372 height 874
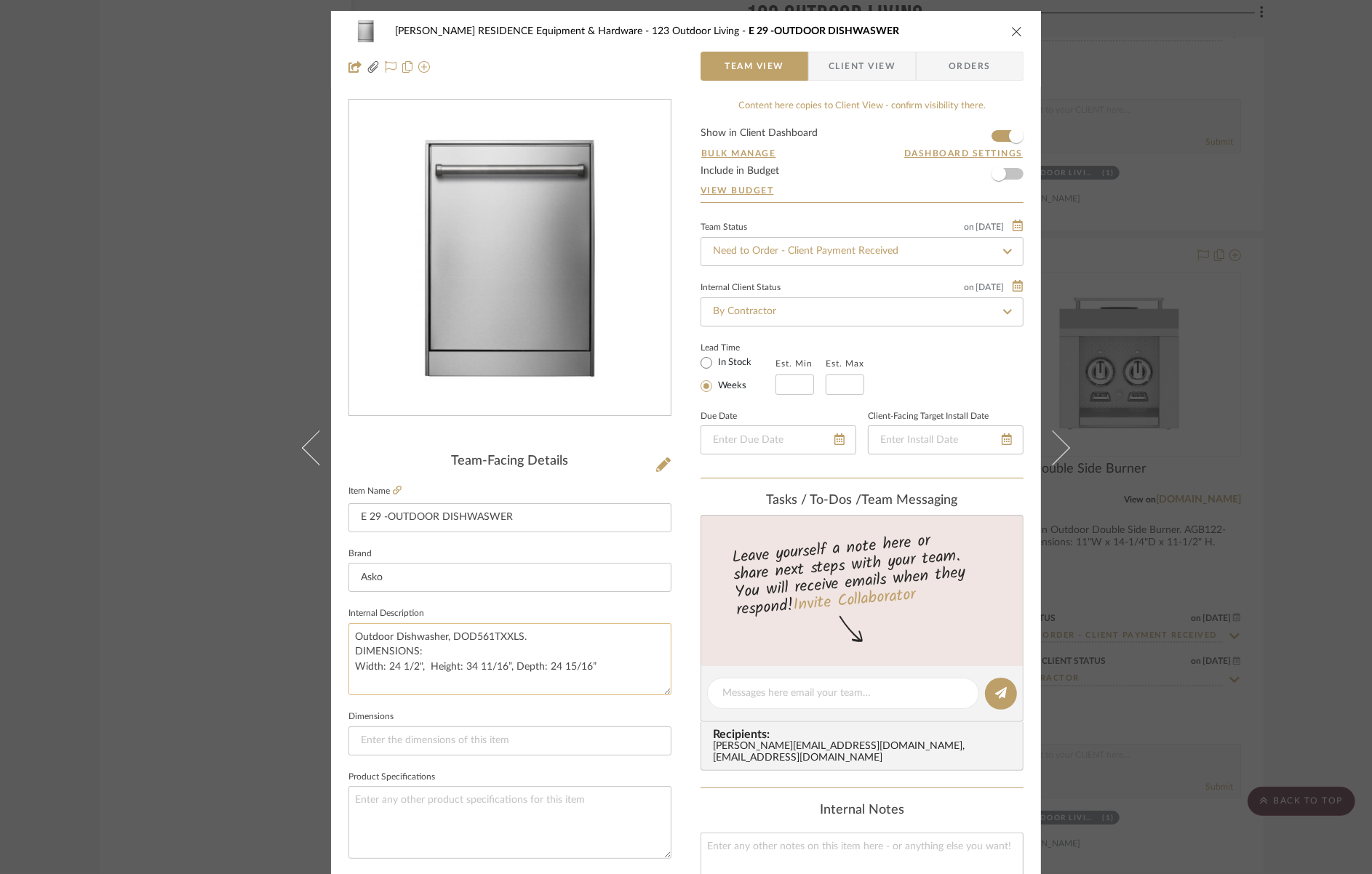
drag, startPoint x: 529, startPoint y: 643, endPoint x: 450, endPoint y: 635, distance: 79.4
click at [450, 635] on textarea "Outdoor Dishwasher, DOD561TXXLS. DIMENSIONS: Width: 24 1/2", Height: 34 11/16”,…" at bounding box center [510, 659] width 323 height 72
click at [1012, 32] on icon "close" at bounding box center [1017, 31] width 12 height 12
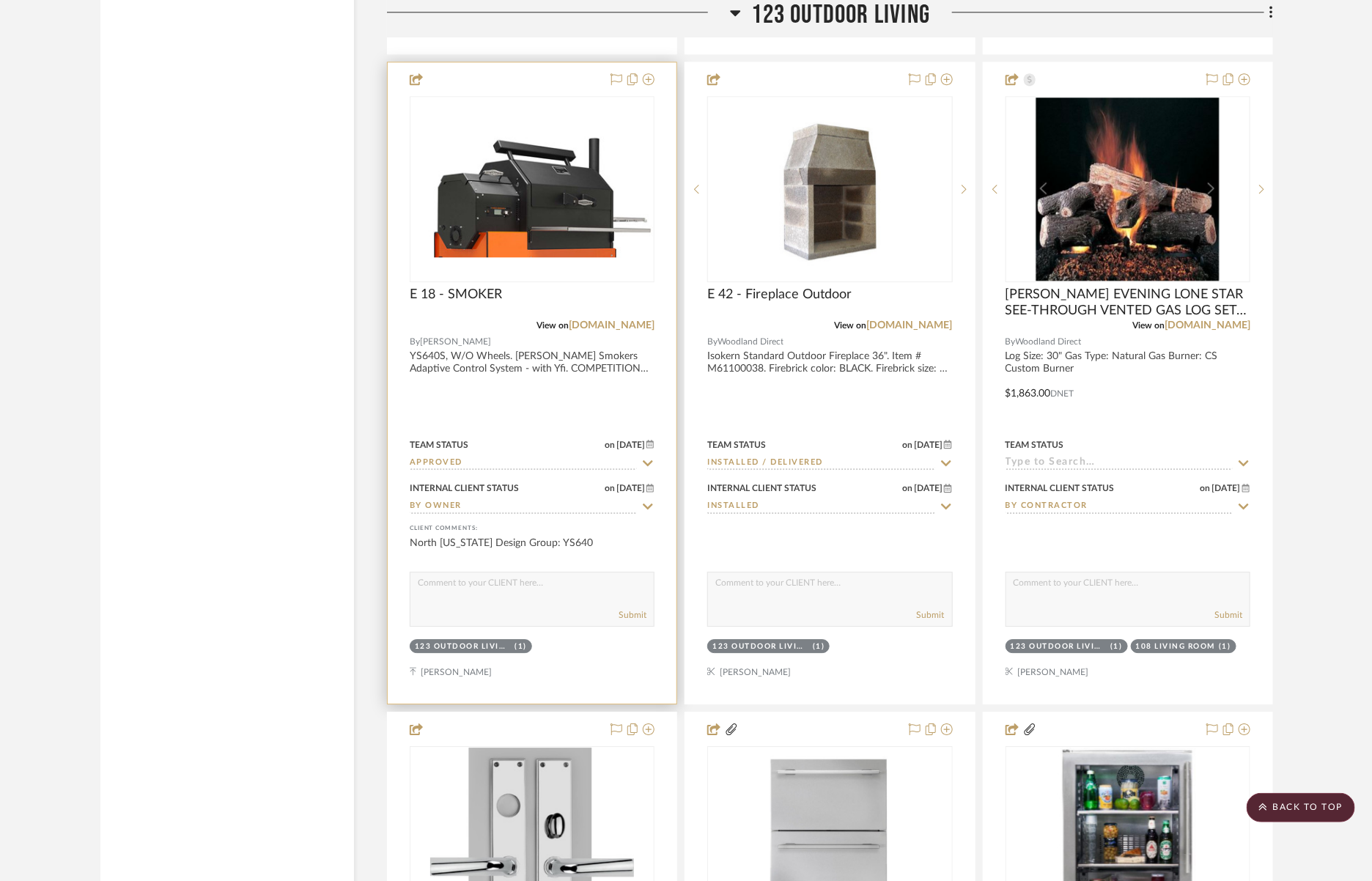
scroll to position [4493, 0]
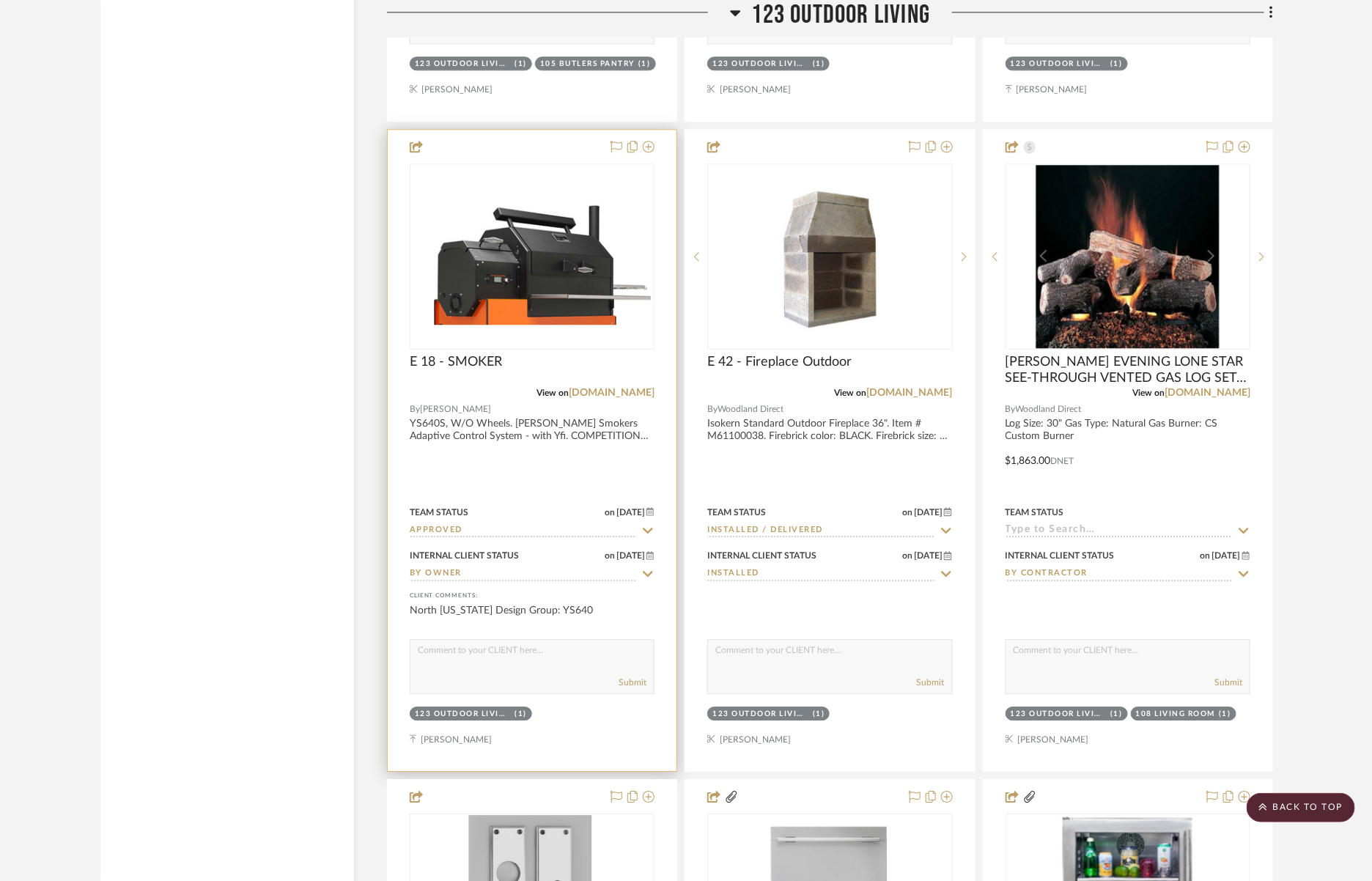
click at [607, 419] on div at bounding box center [532, 451] width 289 height 641
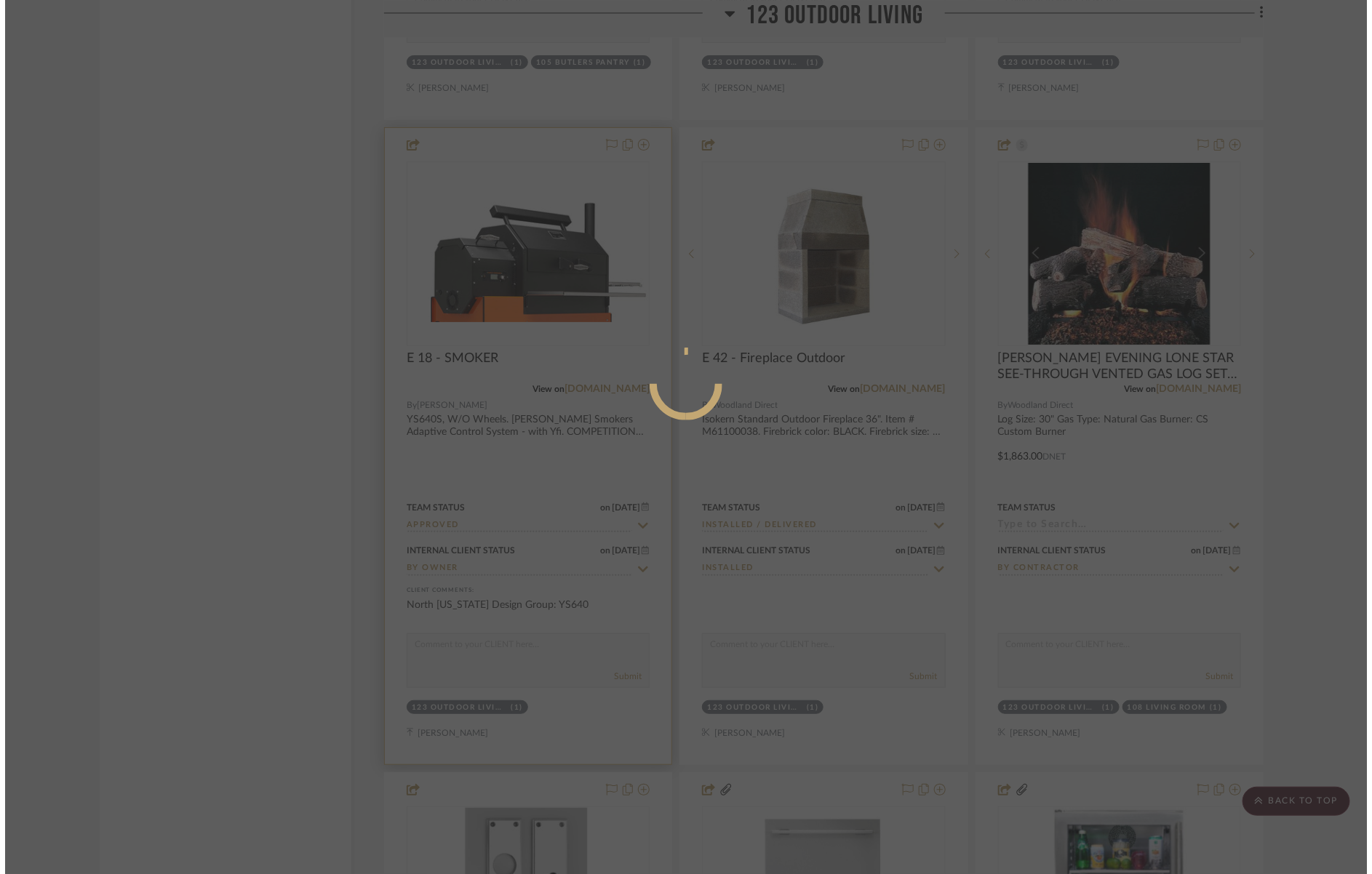
scroll to position [0, 0]
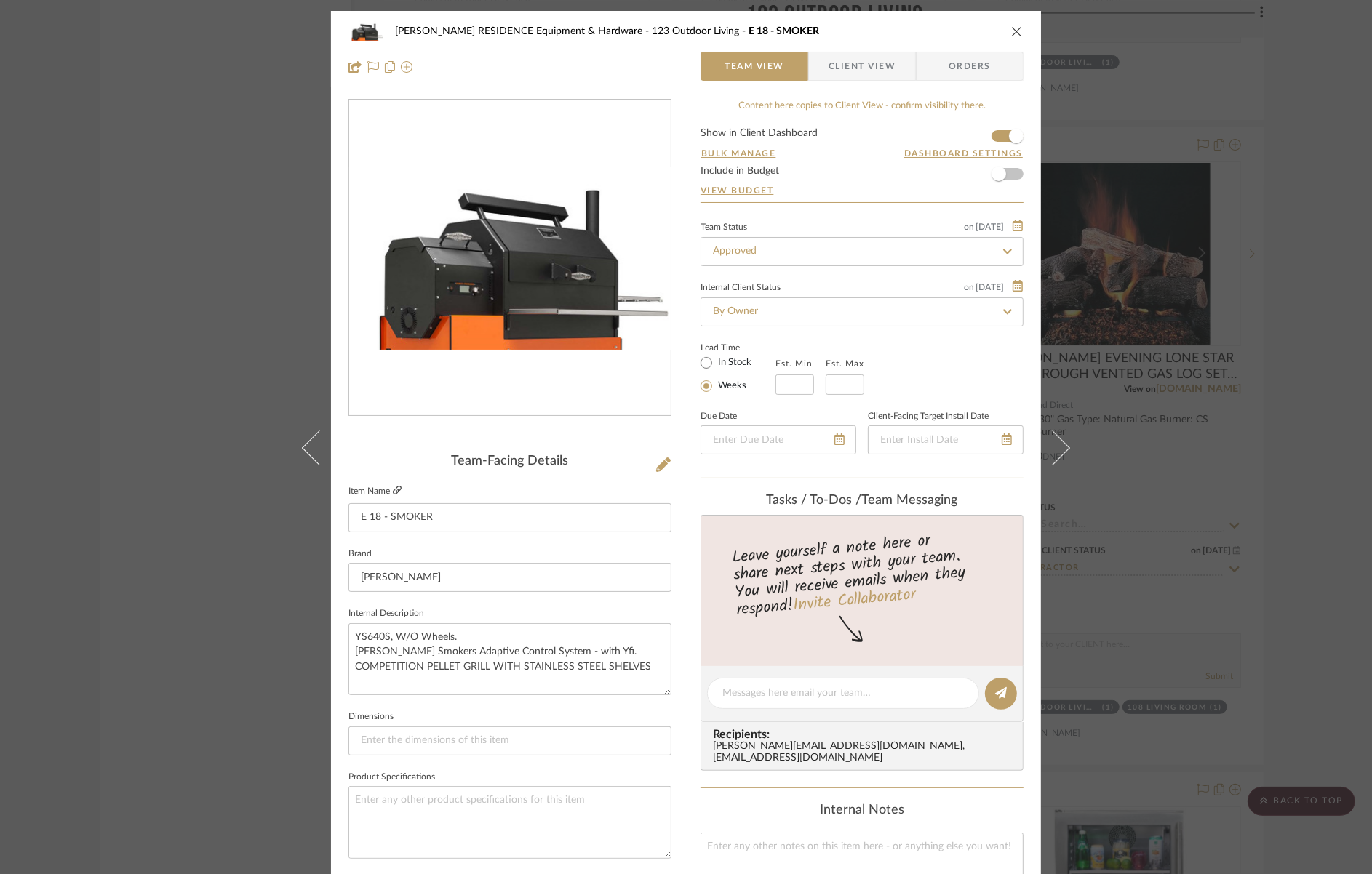
click at [396, 491] on icon at bounding box center [397, 490] width 9 height 9
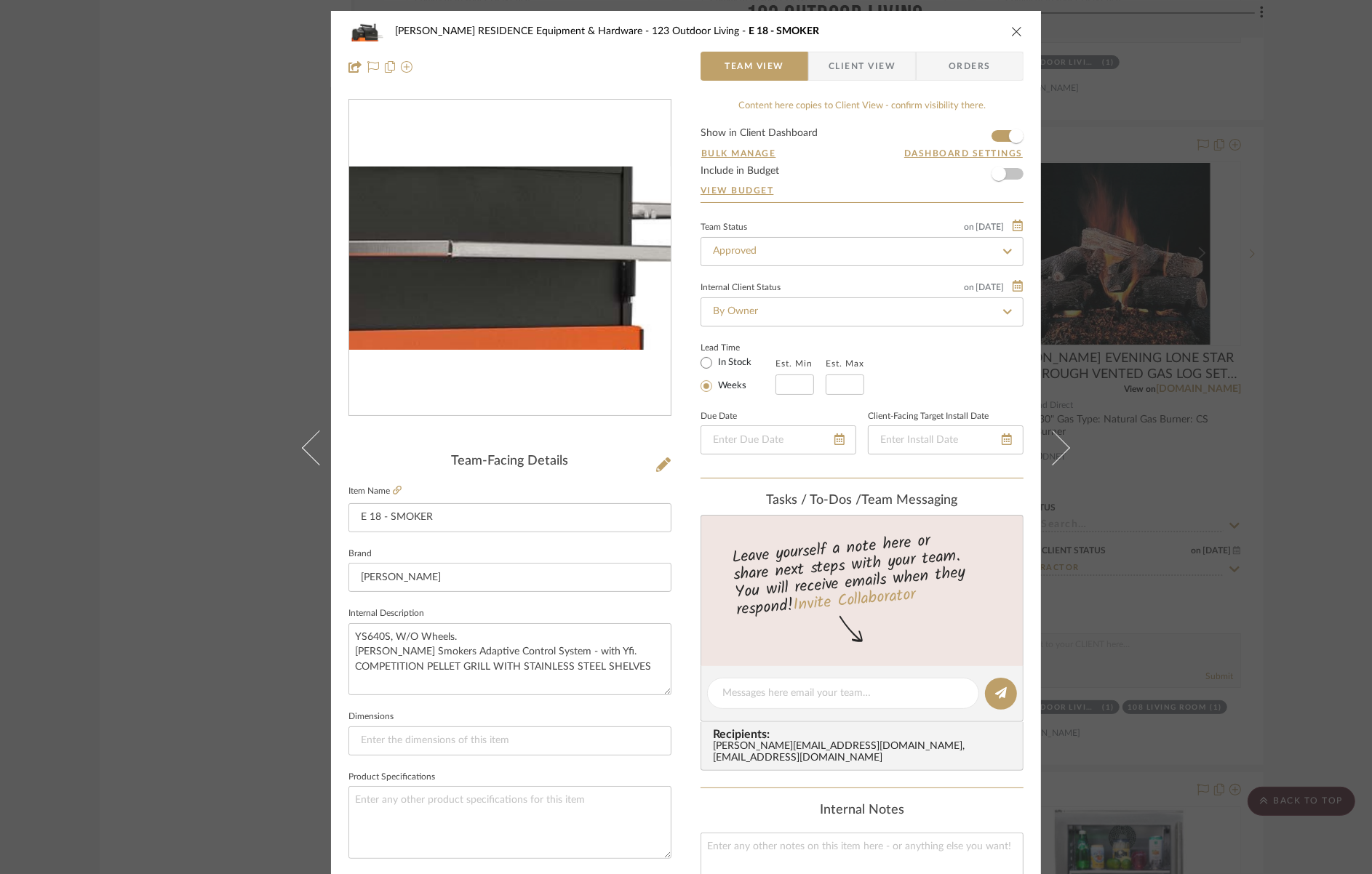
click at [573, 313] on img "0" at bounding box center [510, 258] width 321 height 183
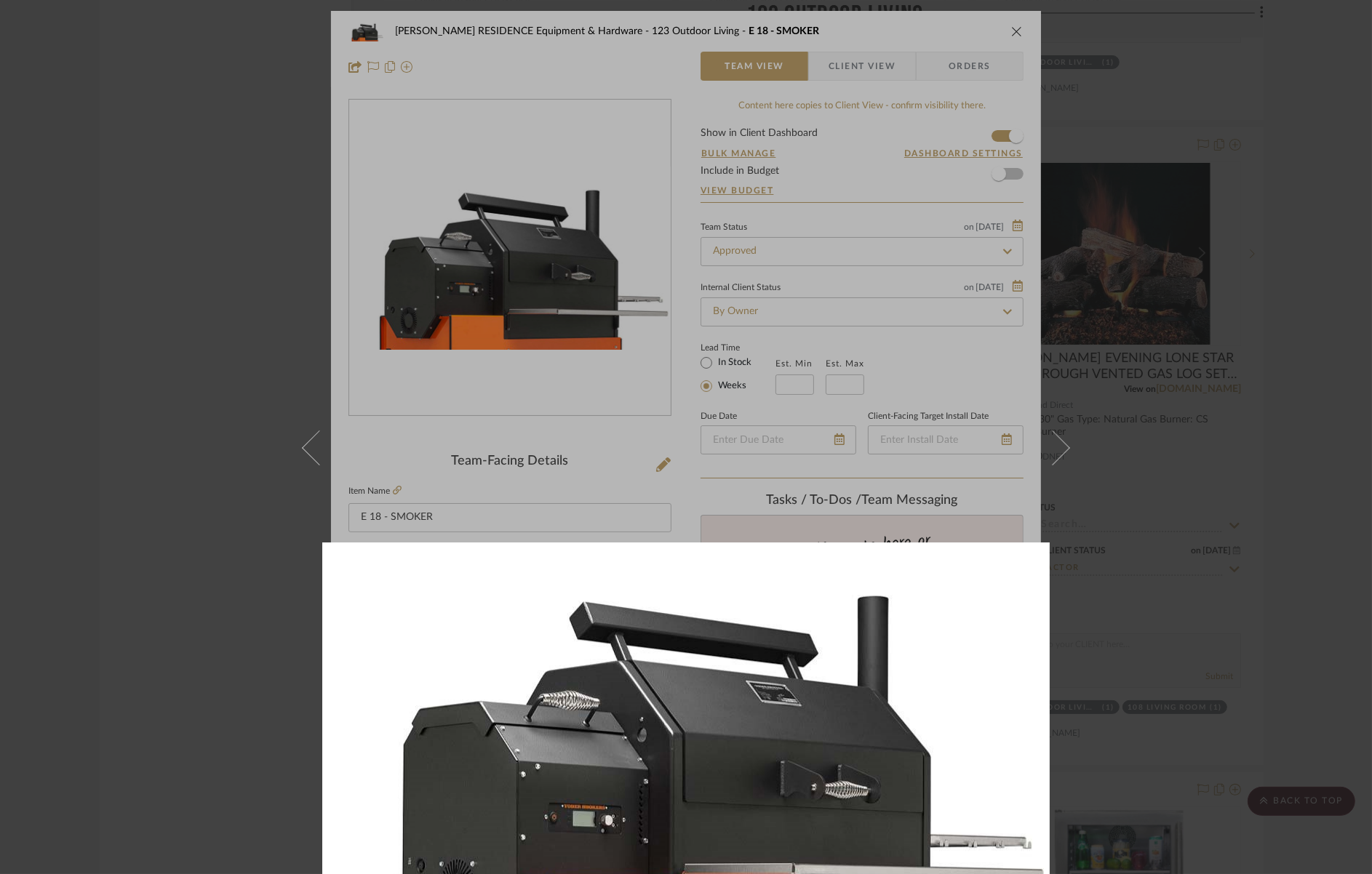
click at [714, 522] on div at bounding box center [686, 437] width 1372 height 874
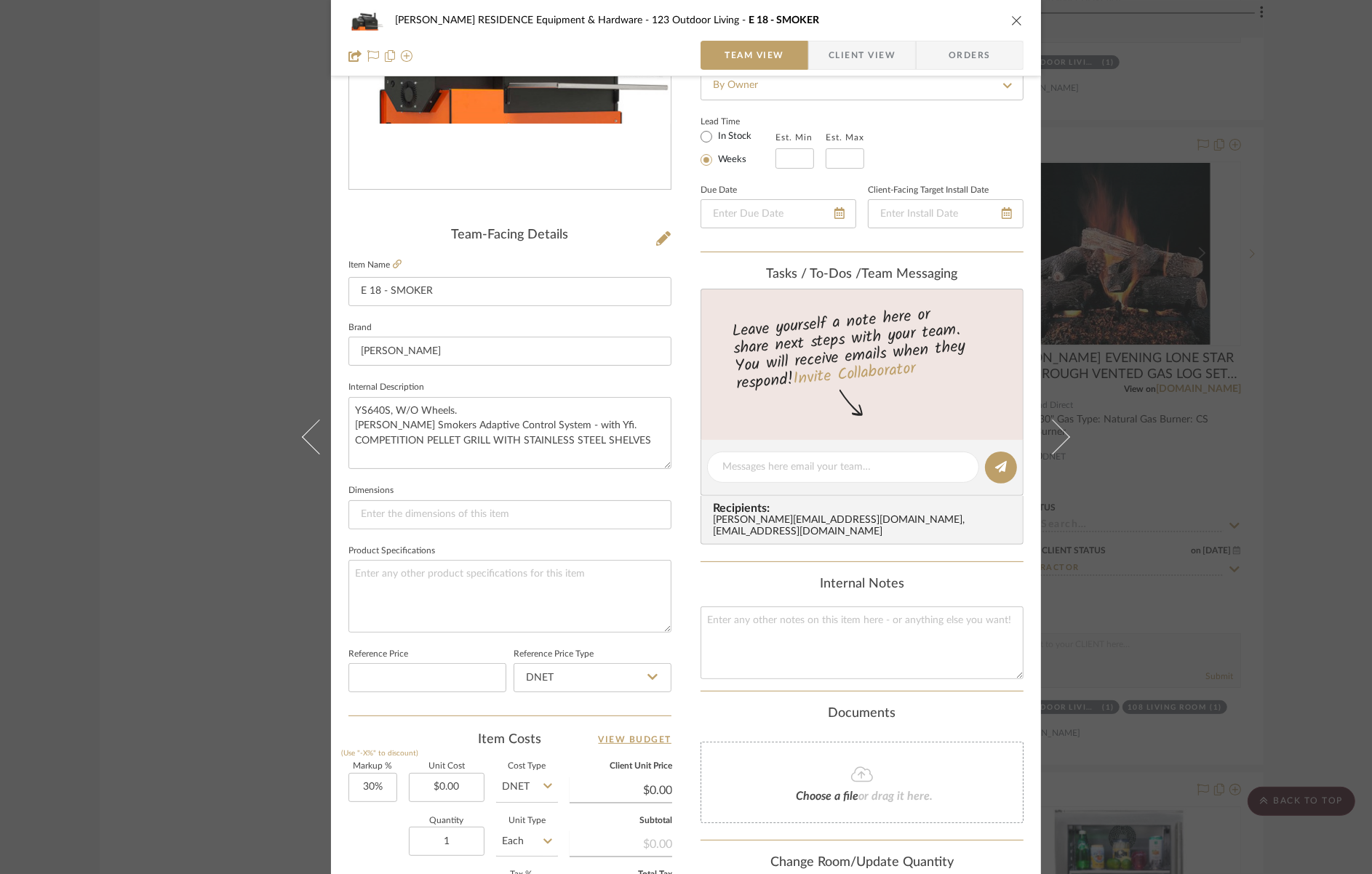
scroll to position [240, 0]
